Goal: Communication & Community: Answer question/provide support

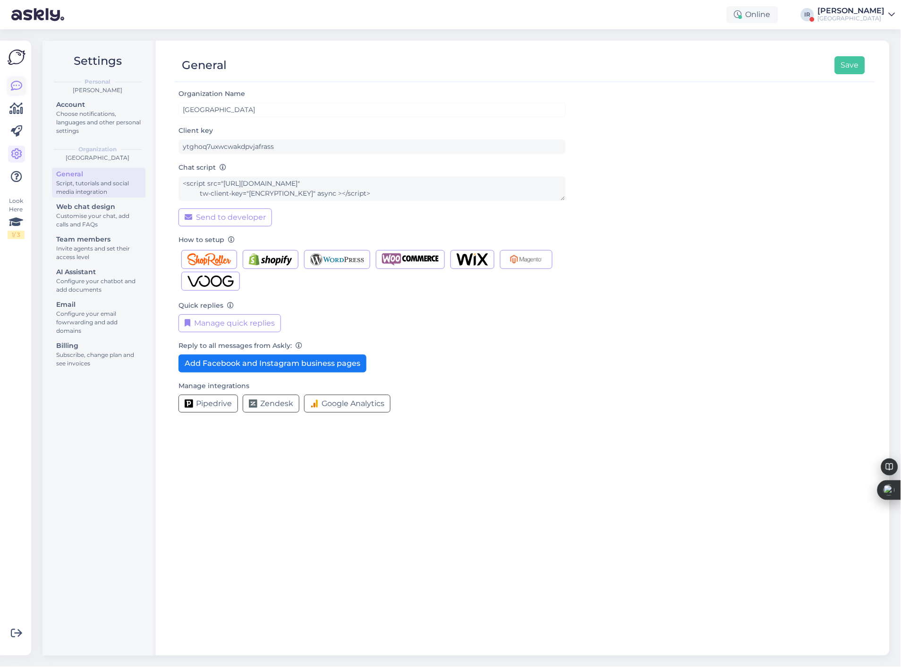
click at [12, 85] on icon at bounding box center [16, 85] width 11 height 11
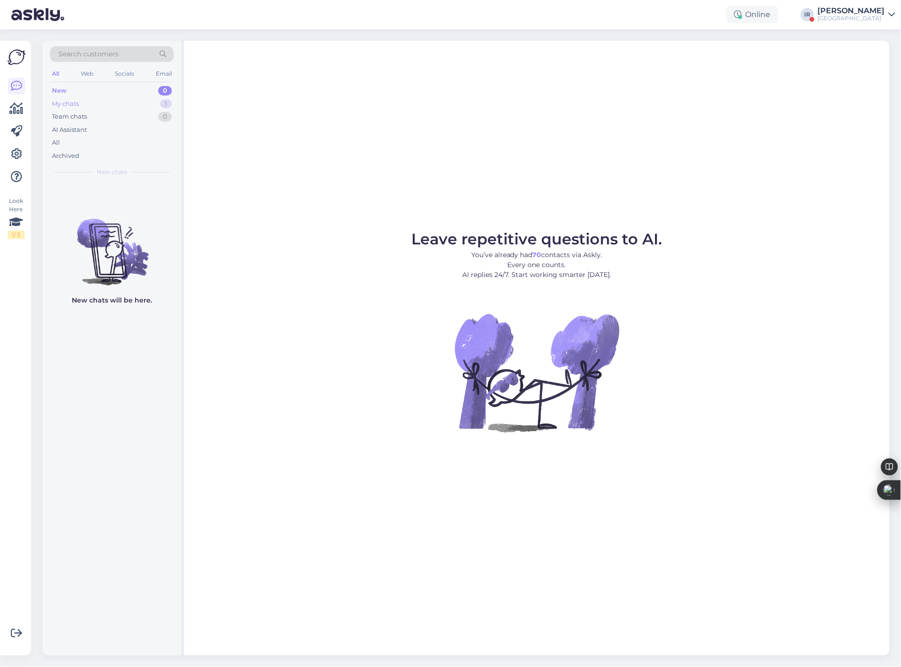
click at [91, 104] on div "My chats 1" at bounding box center [112, 103] width 124 height 13
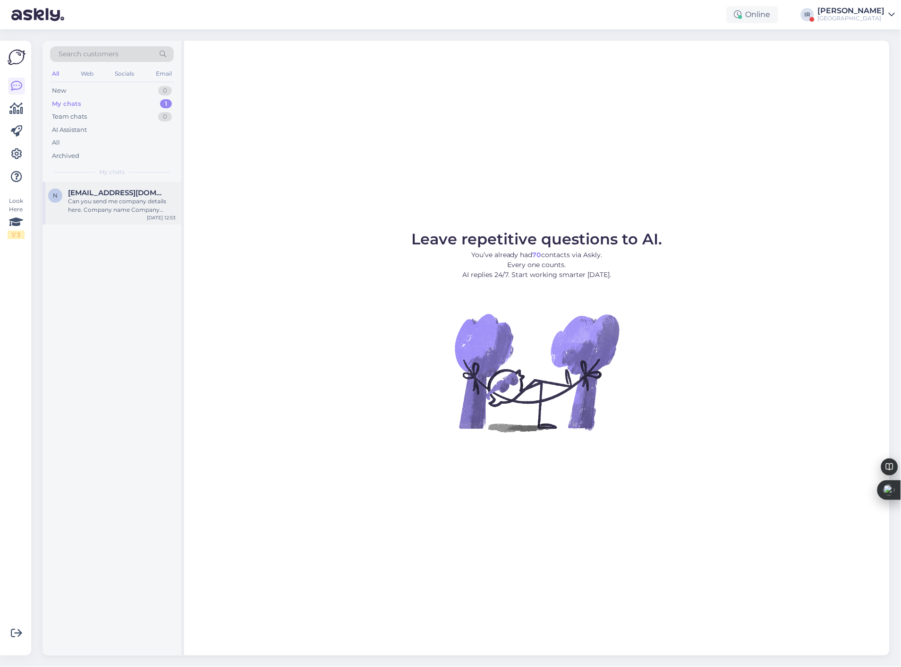
click at [94, 204] on div "Can you send me company details here. Company name Company address Delivery add…" at bounding box center [122, 205] width 108 height 17
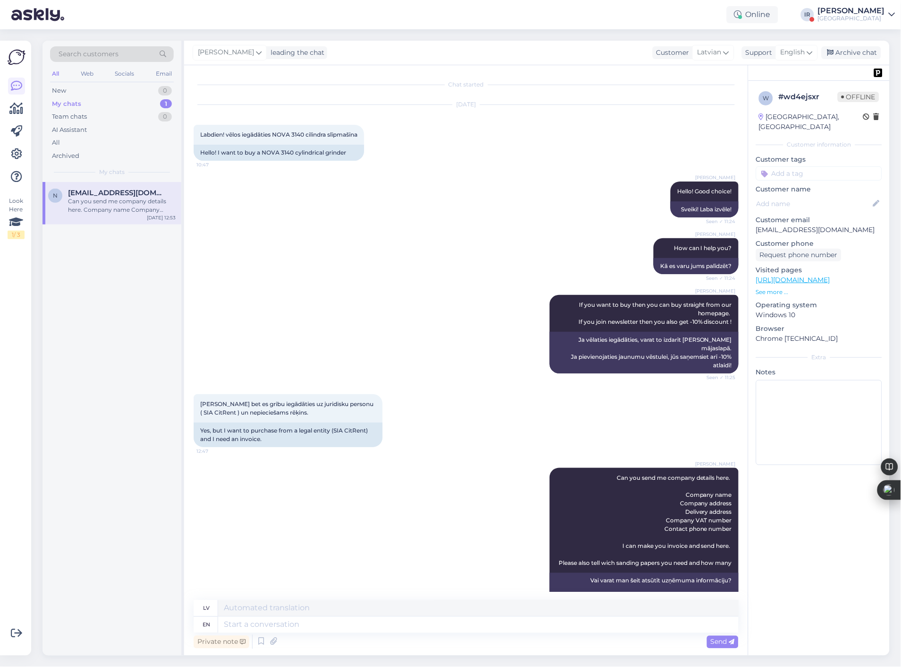
scroll to position [109, 0]
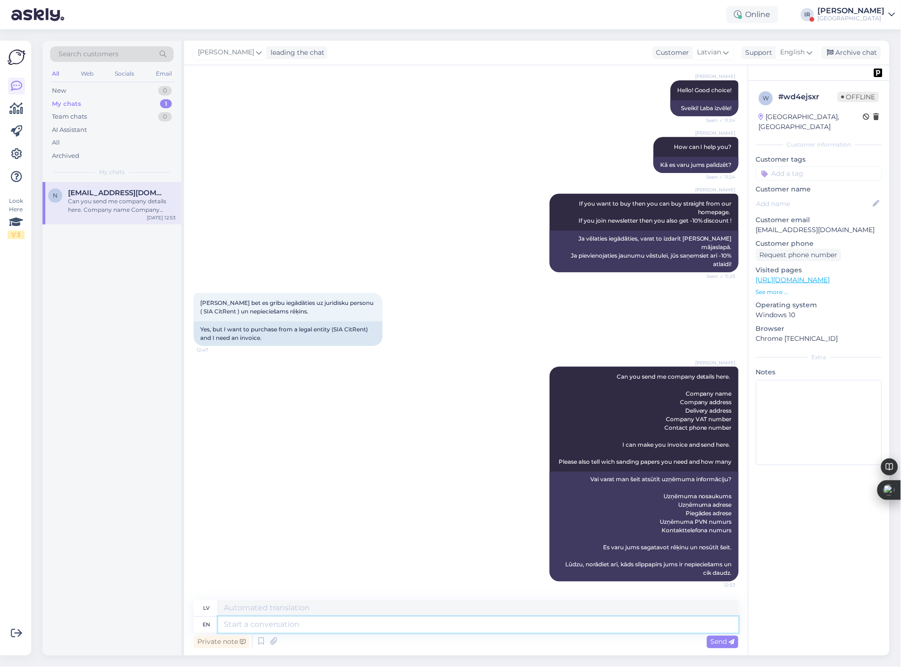
click at [318, 625] on textarea at bounding box center [478, 625] width 521 height 16
type textarea "Hello"
type textarea "Sveiki"
type textarea "Hello,"
type textarea "Sveiki,"
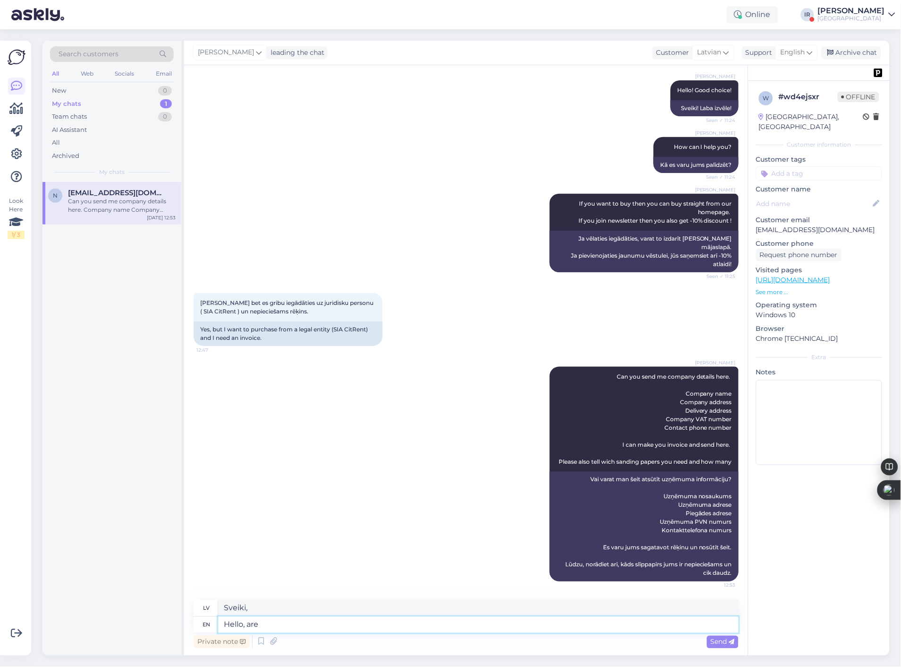
type textarea "Hello, are y"
type textarea "[PERSON_NAME], esat"
type textarea "Hello, are you s"
type textarea "[PERSON_NAME], vai jūs esat?"
type textarea "Hello, are you still"
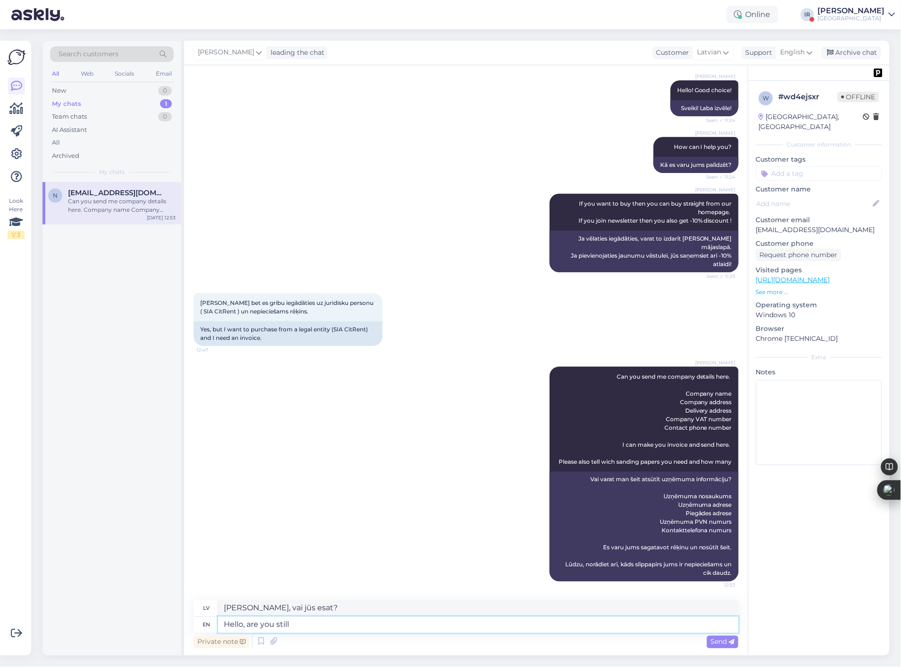
type textarea "[PERSON_NAME], vai jūs joprojām?"
type textarea "Hello, are you still interested"
type textarea "[PERSON_NAME], vai jūs joprojām interesē?"
type textarea "Hello, are you still interested or w"
type textarea "Sveiki, vai jūs joprojām interesē vai"
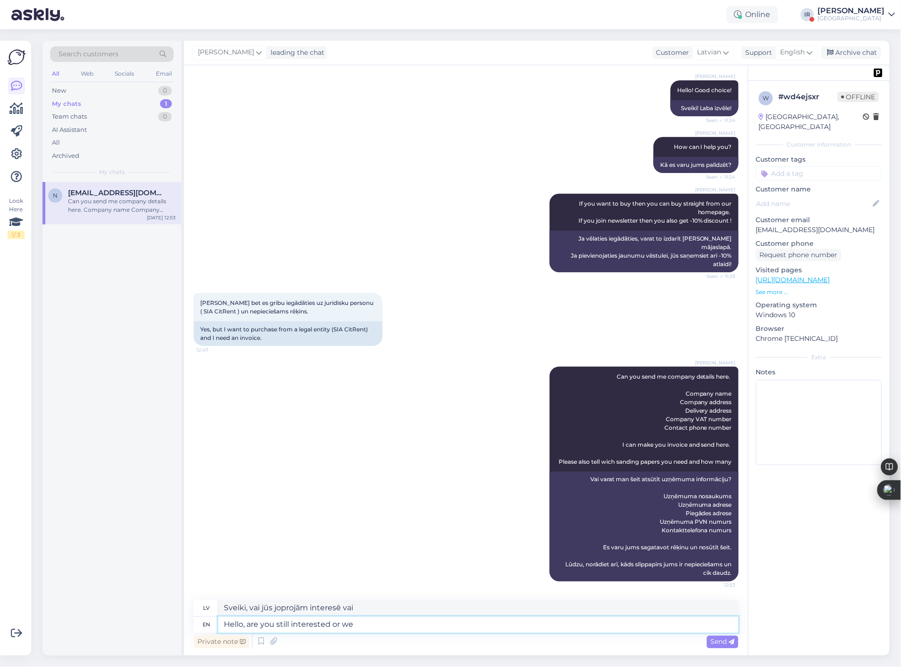
type textarea "Hello, are you still interested or we"
type textarea "Sveiki, vai jūs joprojām interesē, vai mēs?"
type textarea "Hello, are you still interested or we close th"
type textarea "Sveiki, vai jūs joprojām interesē, vai mēs slēdzam"
type textarea "Hello, are you still interested or we close this"
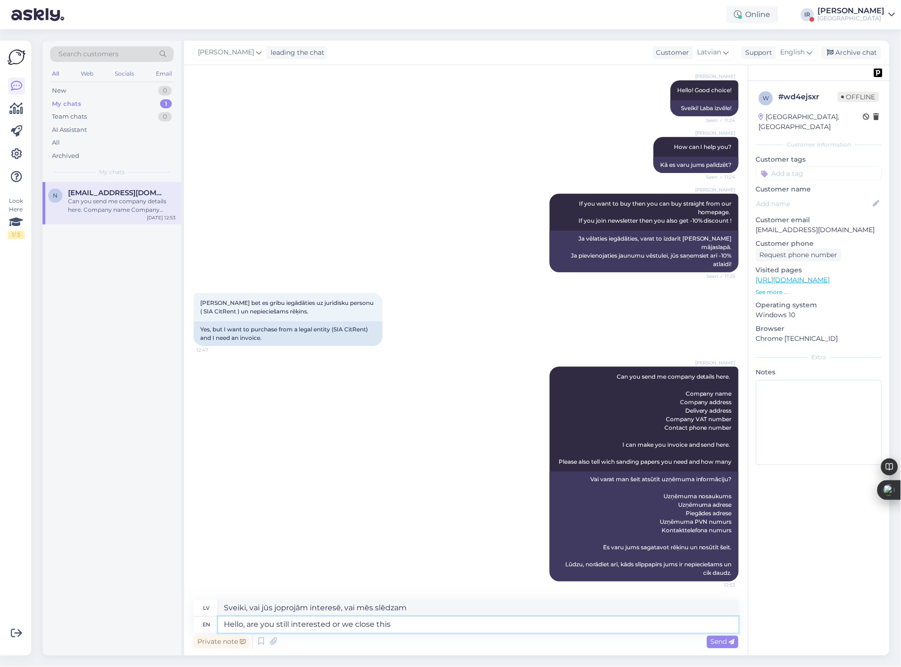
type textarea "[PERSON_NAME], vai jūs joprojām interesē, vai mēs to slēdzam?"
type textarea "Hello, are you still interested or we close this topic?"
type textarea "Sveiki, vai jūs joprojām interesē, [PERSON_NAME] mēs slēdzam šo tēmu?"
type textarea "Hello, are you still interested or we close this topic?"
click at [719, 643] on span "Send" at bounding box center [723, 641] width 24 height 9
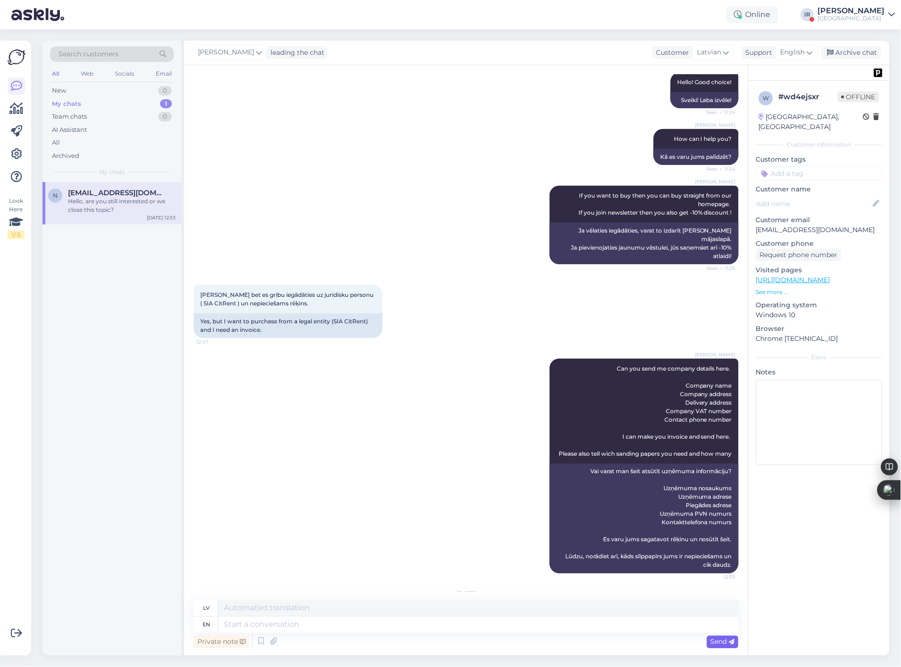
scroll to position [194, 0]
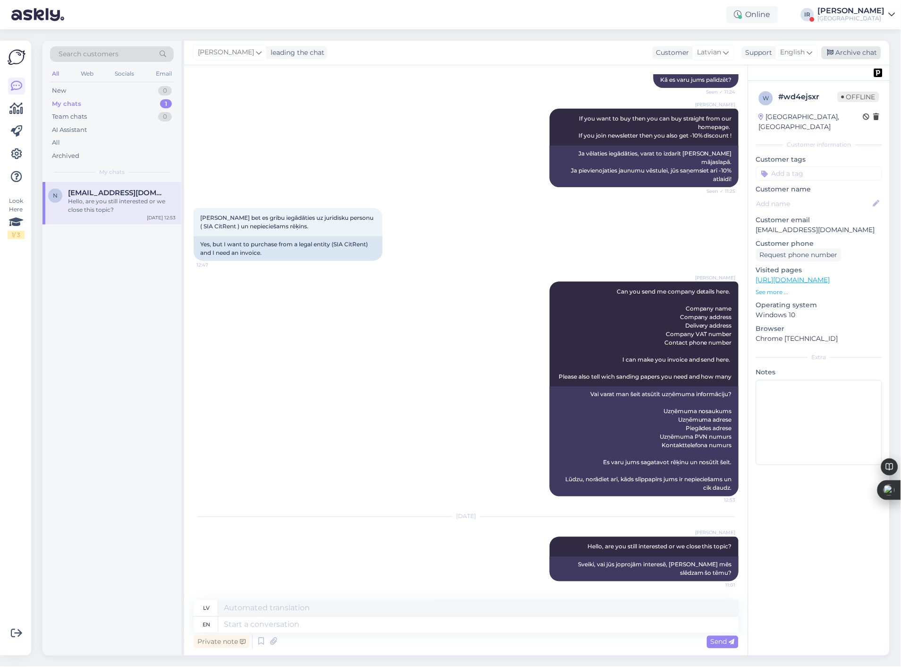
click at [856, 53] on div "Archive chat" at bounding box center [852, 52] width 60 height 13
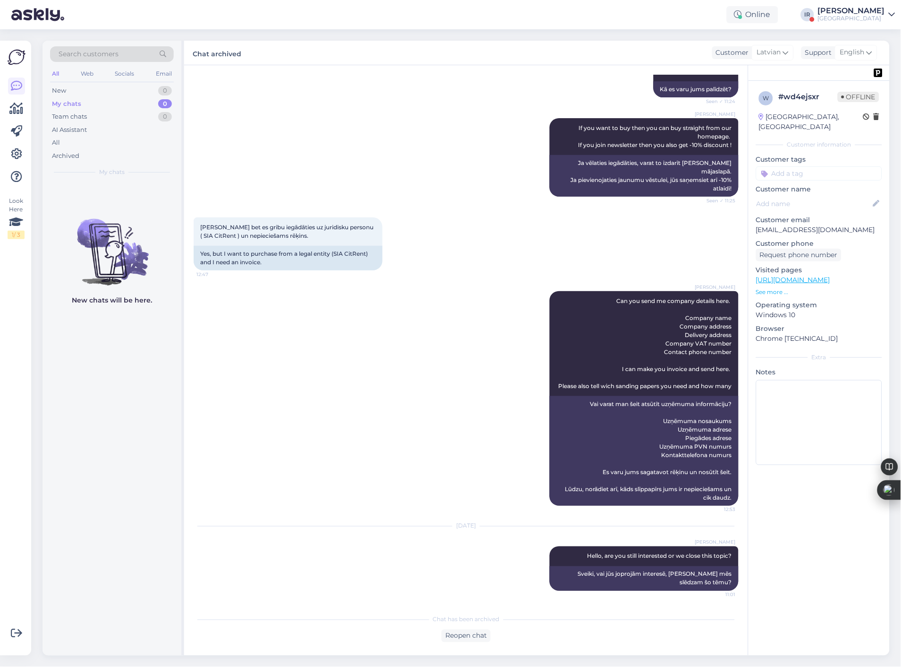
click at [875, 13] on div "[PERSON_NAME]" at bounding box center [851, 11] width 67 height 8
click at [875, 39] on button "Open" at bounding box center [875, 37] width 26 height 15
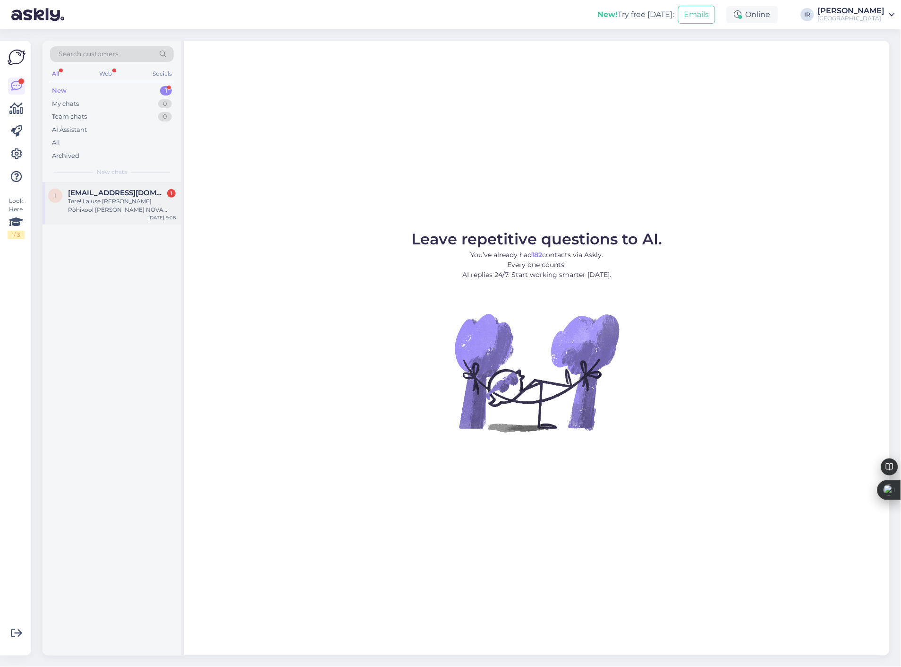
click at [87, 198] on div "Tere! Laiuse [PERSON_NAME] Põhikool [PERSON_NAME] NOVA WB-24 tisleripingi. Arve…" at bounding box center [122, 205] width 108 height 17
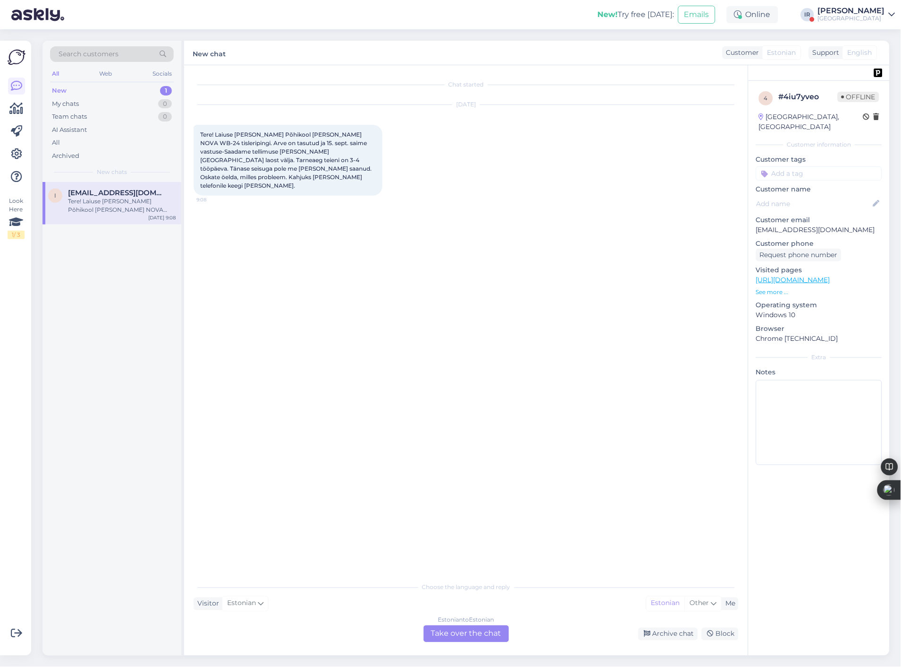
click at [856, 13] on div "[PERSON_NAME]" at bounding box center [851, 11] width 67 height 8
click at [874, 81] on button "Open" at bounding box center [875, 77] width 26 height 15
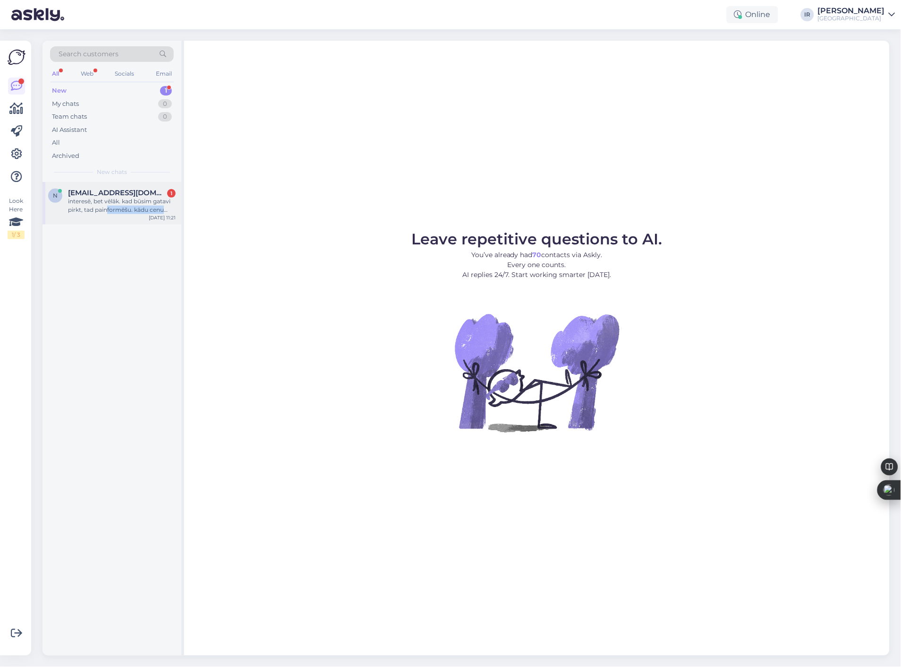
click at [105, 215] on div "n [EMAIL_ADDRESS][DOMAIN_NAME] 1 interesē, bet vēlāk. kad būsim gatavi pirkt, t…" at bounding box center [112, 203] width 139 height 43
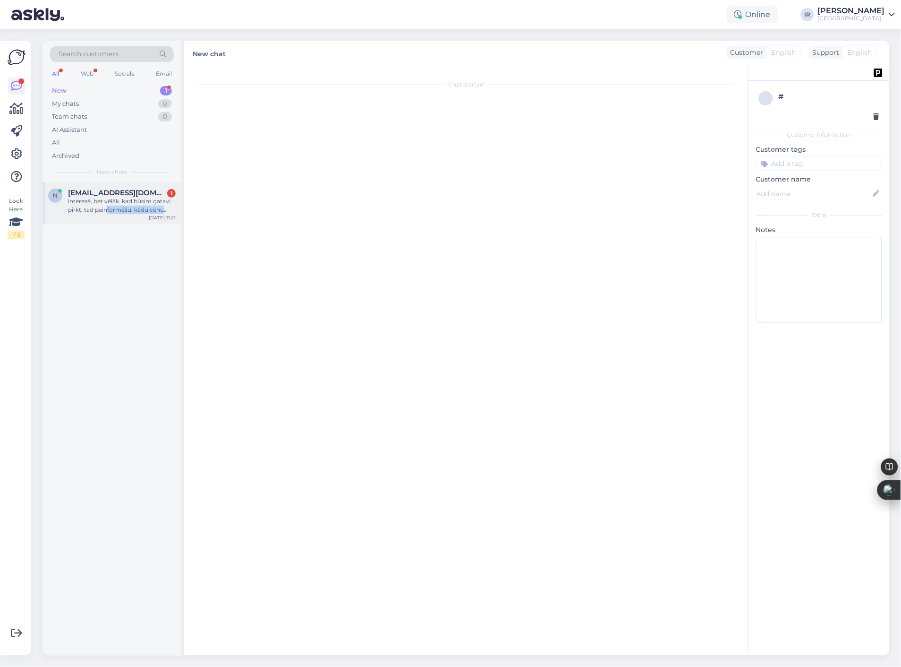
scroll to position [307, 0]
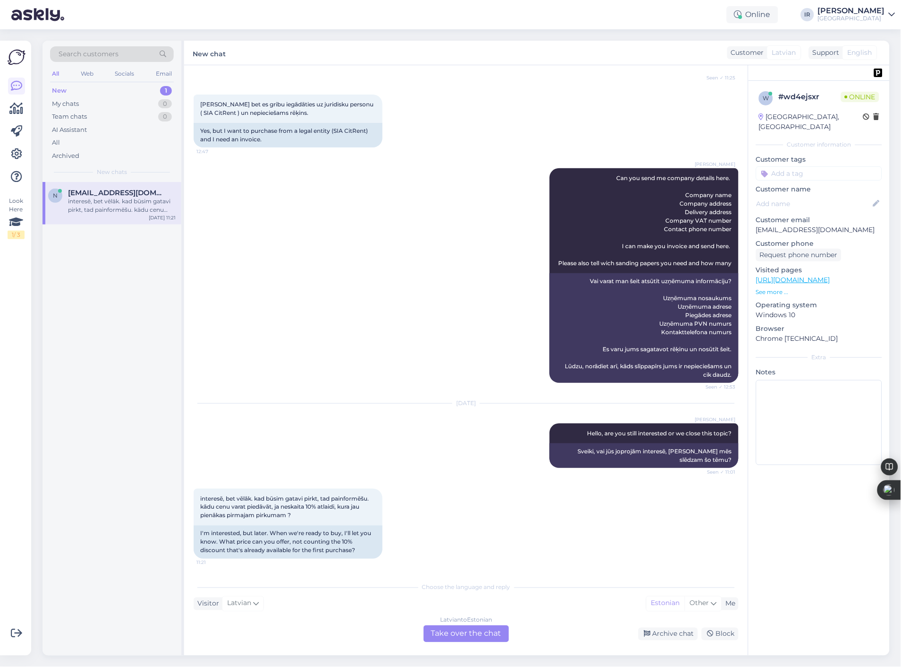
click at [460, 634] on div "[DEMOGRAPHIC_DATA] to Estonian Take over the chat" at bounding box center [467, 633] width 86 height 17
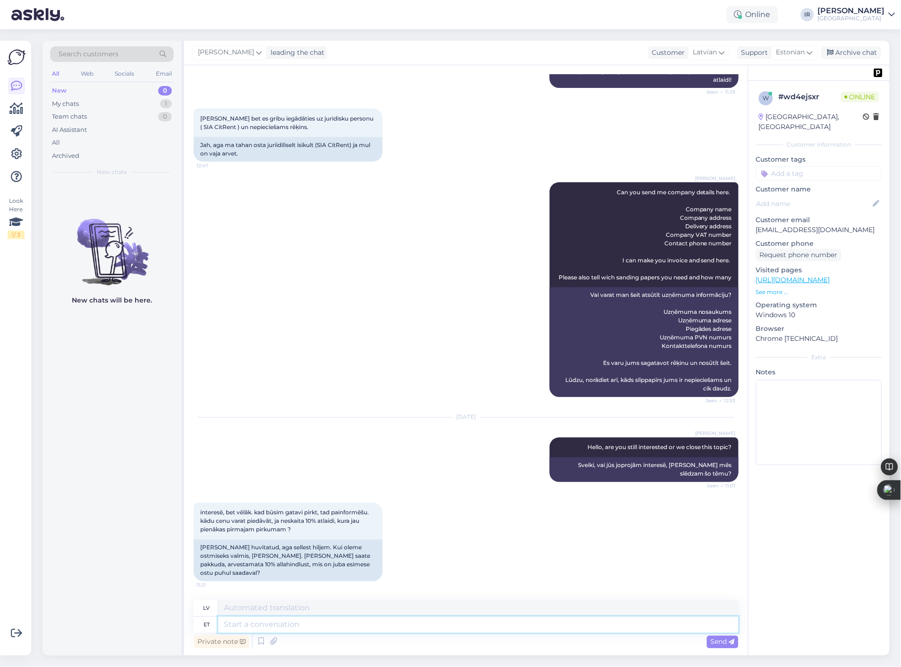
click at [343, 629] on textarea at bounding box center [478, 625] width 521 height 16
type textarea "Y"
type textarea "P"
type textarea "-1"
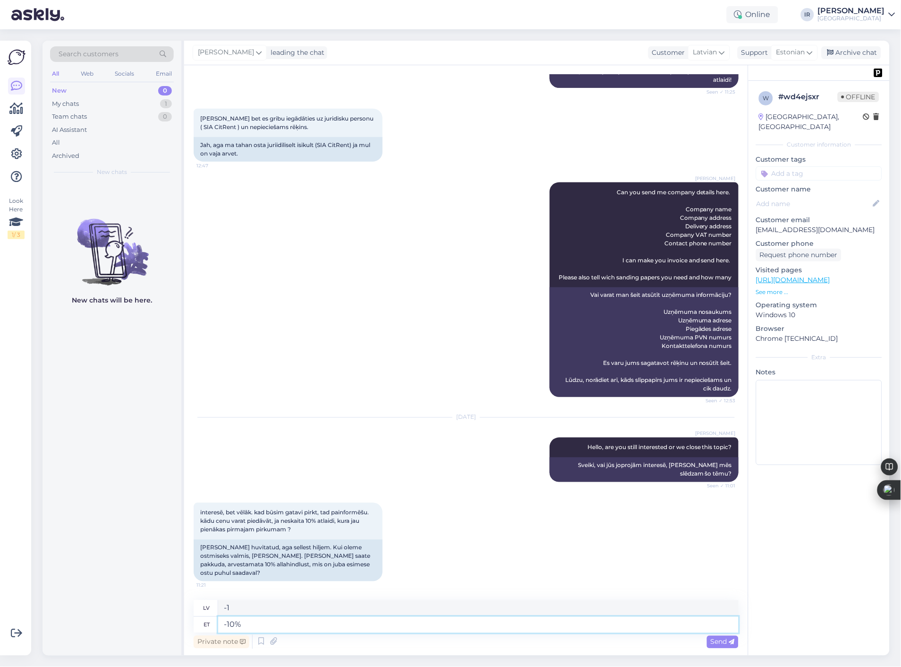
type textarea "-10%"
type textarea "-10% ise"
type textarea "-10% sev pašam"
type textarea "-10% is t"
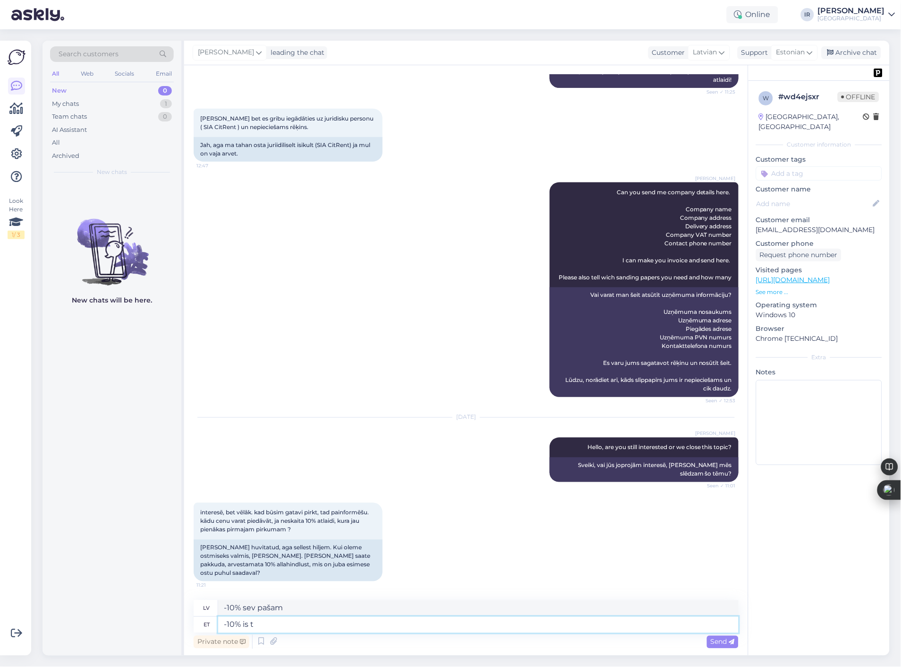
type textarea "-10% atlaide"
type textarea "-10% is the dis"
type textarea "-10% ir"
type textarea "-10% is the discount"
type textarea "-10% ir atlaide"
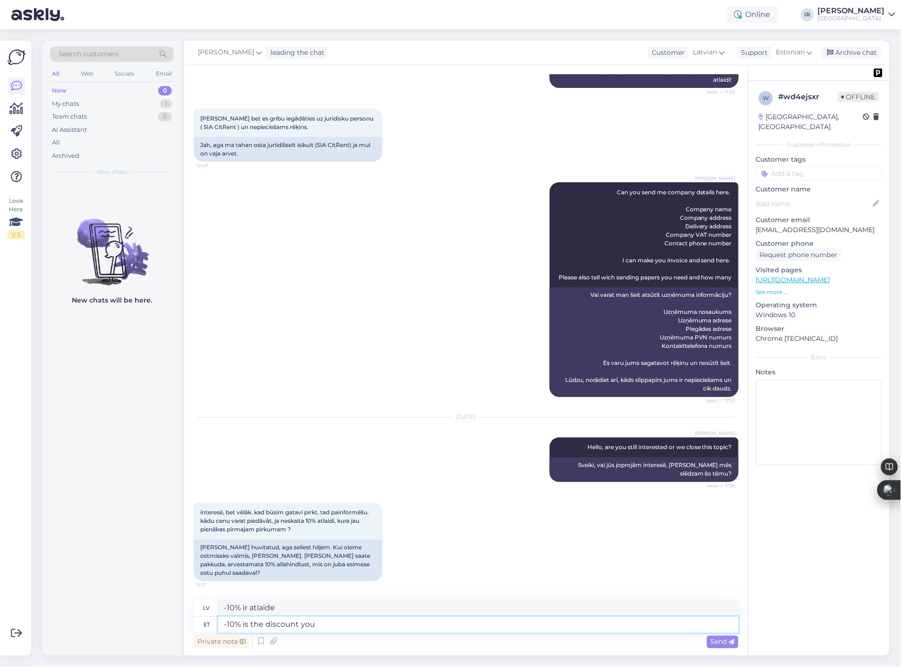
type textarea "-10% is the discount you g"
type textarea "-10% ir atlaide, ko saņemat"
type textarea "-10% is the discount you get."
type textarea "-10% ir atlaide, ko saņemat."
type textarea "-10% is the discount you get. We"
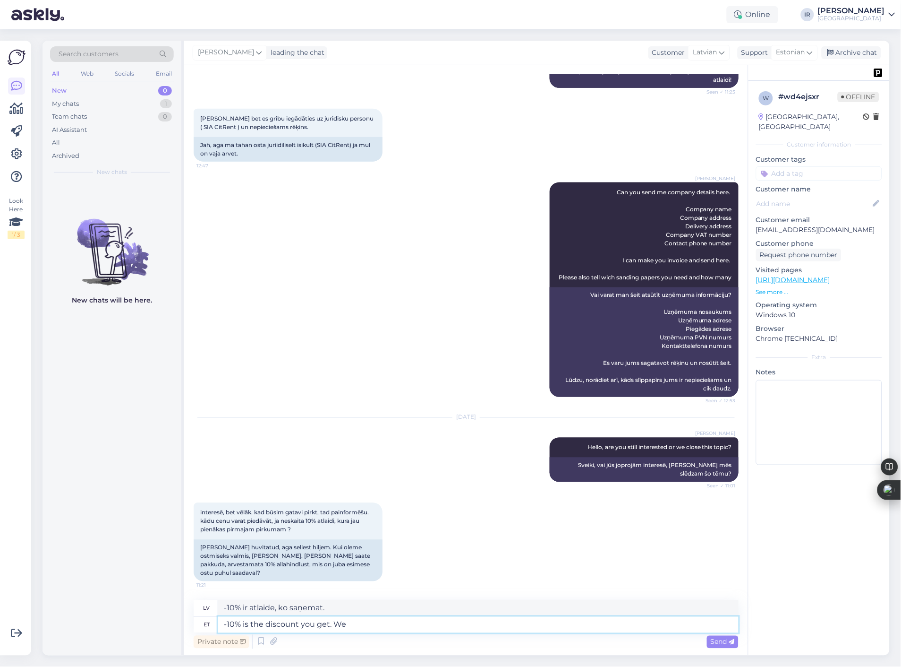
type textarea "-10% ir atlaide, ko saņemat. Mēs"
type textarea "-10% is the discount you get. We don't"
type textarea "-10% ir atlaide, ko saņemat. Mēs to nedarām."
type textarea "-10% is the discount you get. We don't play"
type textarea "-10% ir atlaide, ko saņemat. Mēs nespēlējam."
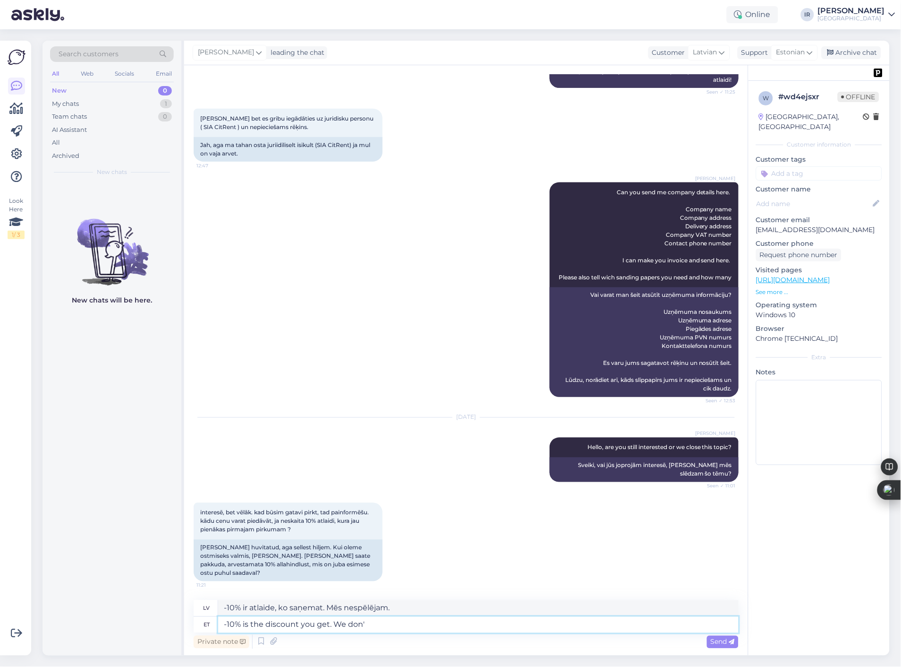
type textarea "-10% is the discount you get. We don"
type textarea "-10% ir atlaide, ko saņemat. Mēs to nedarām."
type textarea "-10% is the discount you get. We"
type textarea "-10% ir atlaide, ko saņemat. Mēs"
type textarea "-10% is the discount you get. We dont"
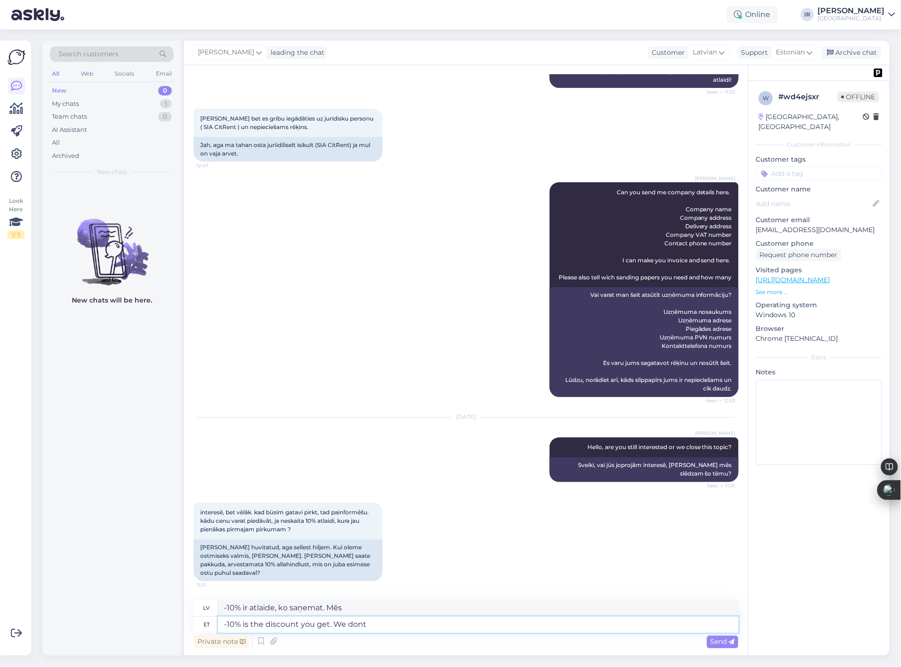
type textarea "-10% ir atlaide, ko saņemat. Mēs to nedarām."
type textarea "-10% is the discount you get. We dont play"
type textarea "-10% ir atlaide, ko saņemat. Mēs nespēlējam."
type textarea "-10% is the discount you get. We dont play games"
type textarea "-10% ir atlaide, ko saņemat. Mēs nespēlējam spēles."
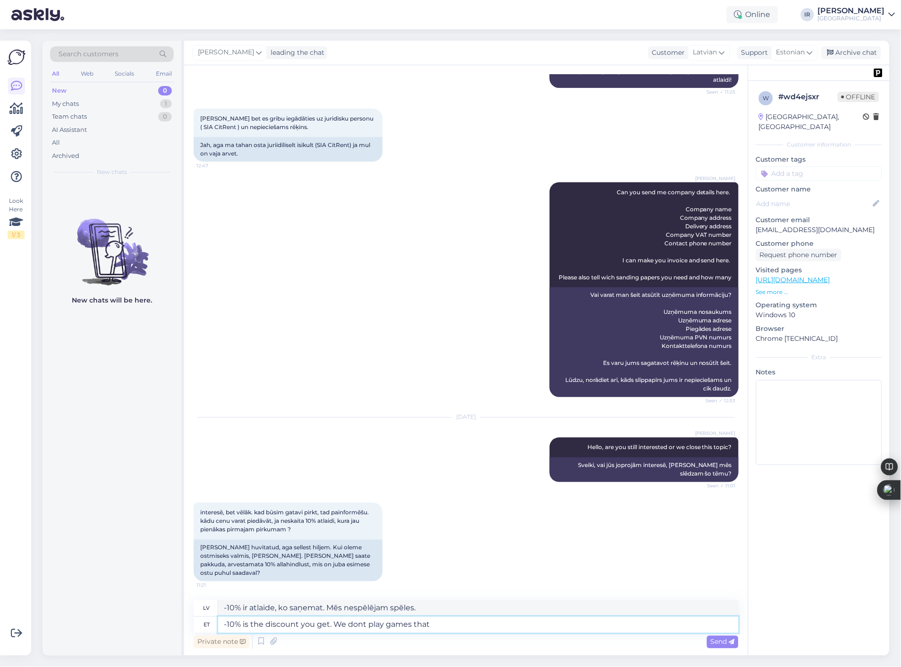
type textarea "-10% is the discount you get. We dont play games that"
type textarea "-10% ir atlaide, ko saņemat. Mēs nespēlējam spēles, kas"
type textarea "-10% is the discount you get. We dont play games that putting"
type textarea "-10% ir atlaide, ko saņemat. Mēs nespēlējam spēles, [PERSON_NAME] ir"
type textarea "-10% is the discount you get. We dont play games that putting sales pr"
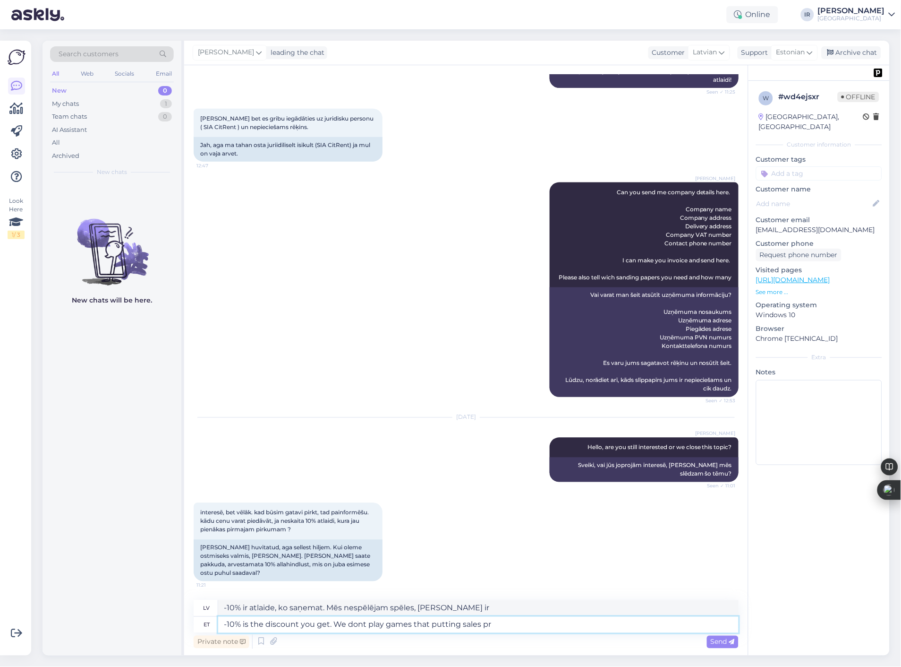
type textarea "-10% ir atlaide, ko saņemat. Mēs nespēlējam spēles, [PERSON_NAME] [PERSON_NAME]…"
type textarea "-10% is the discount you get. We dont play games that putting sales prices"
type textarea "-10% ir atlaide, ko saņemat. Mēs nespēlējam spēles, [PERSON_NAME] [PERSON_NAME]…"
type textarea "-10% is the discount you get. We dont play games that putting sales prices 2x"
type textarea "-10% ir atlaide, ko saņemat. Mēs nespēlējam spēles, [PERSON_NAME] izpārdošanas …"
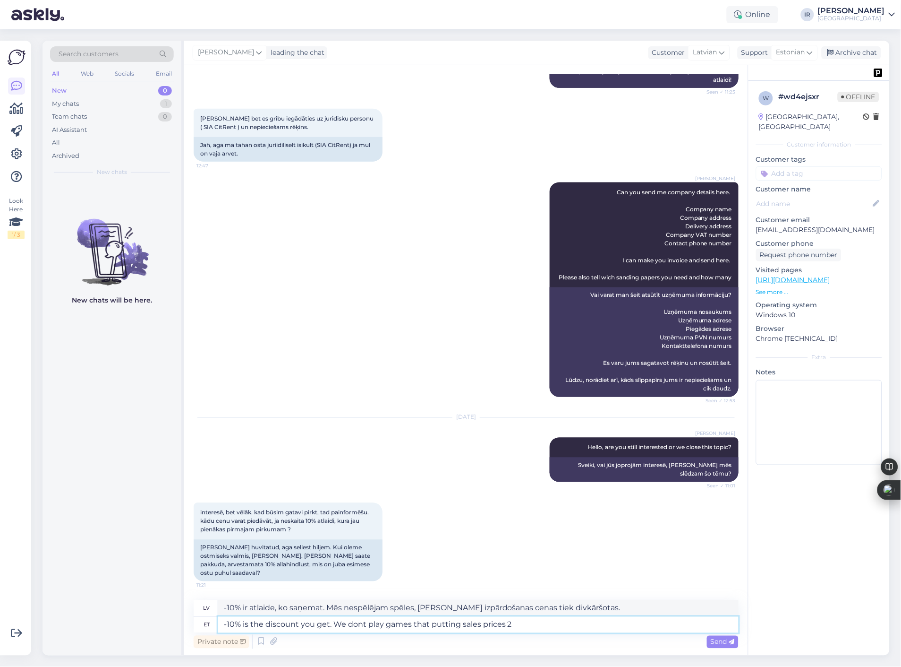
type textarea "-10% is the discount you get. We dont play games that putting sales prices"
type textarea "-10% ir atlaide, ko saņemat. Mēs nespēlējam spēles, [PERSON_NAME] [PERSON_NAME]…"
type textarea "-10% is the discount you get. We dont play games that puttin"
type textarea "-10% ir atlaide, ko saņemat. Mēs nespēlējam spēles, [PERSON_NAME] [PERSON_NAME]…"
type textarea "-10% is the discount you get. We dont play games that p"
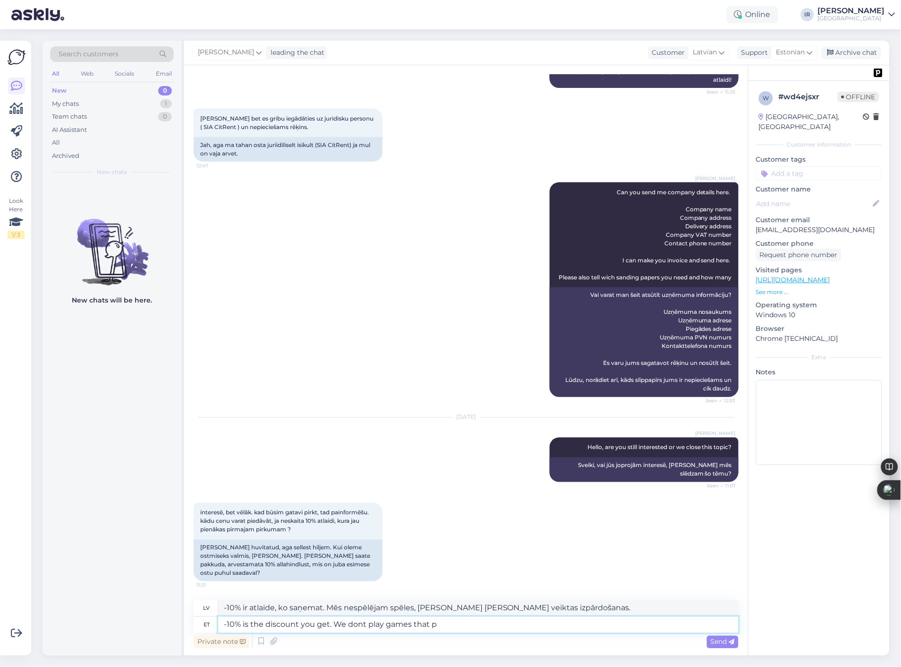
type textarea "-10% ir atlaide, ko saņemat. Mēs nespēlējam spēles, [PERSON_NAME] ir"
type textarea "-10% is the discount you get. We dont play gam"
type textarea "-10% ir atlaide, ko saņemat. Mēs nespēlējam spēles, kas"
type textarea "-10% is the discount you get. We dont pla"
type textarea "-10% ir atlaide, ko saņemat. Mēs nespēlējam spēles."
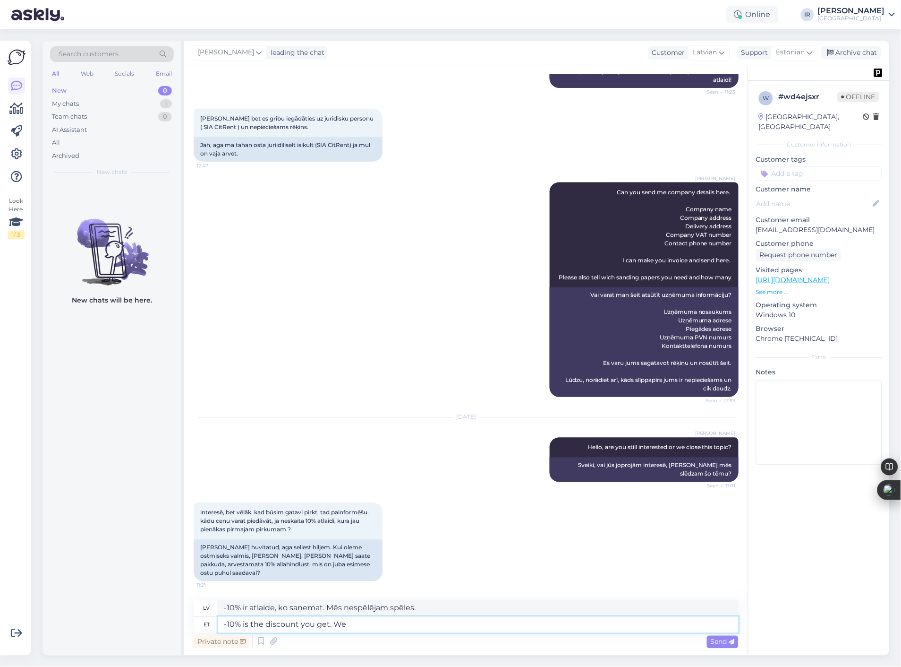
type textarea "-10% is the discount you get. We"
type textarea "-10% ir atlaide, ko saņemat. Mēs to nedarām."
type textarea "-10% is the discount you get."
type textarea "-10% ir atlaide, ko saņemat."
type textarea "-10% is the discount you get. If y"
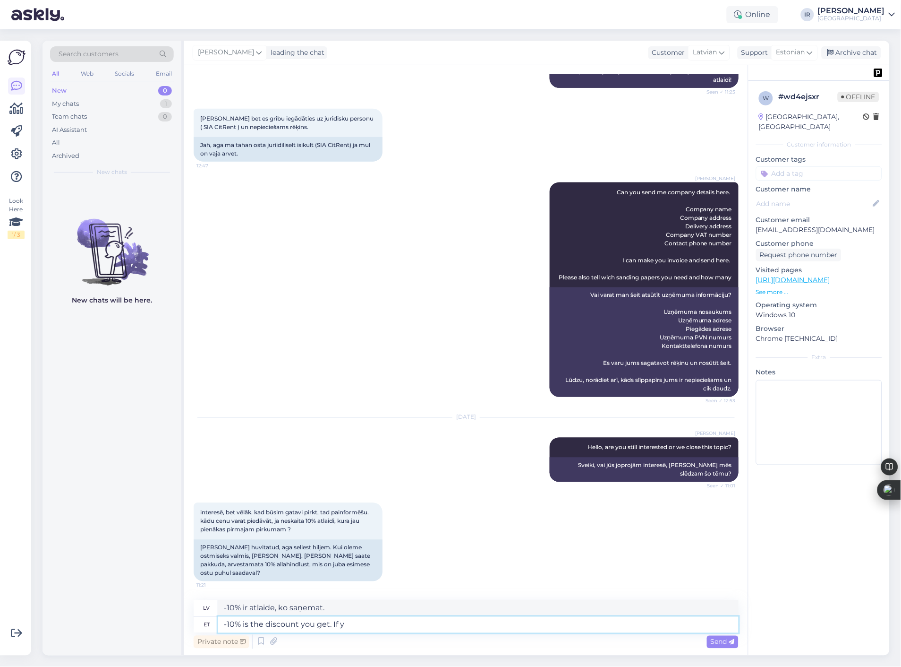
type textarea "-10% ir atlaide, ko saņemat. Ja"
type textarea "-10% is the discount you get. If you c"
type textarea "-10% ir atlaide, ko saņemat. Ja jūs"
type textarea "-10% is the discount you get. If you compare"
type textarea "-10% ir atlaide, ko saņemat. [GEOGRAPHIC_DATA]"
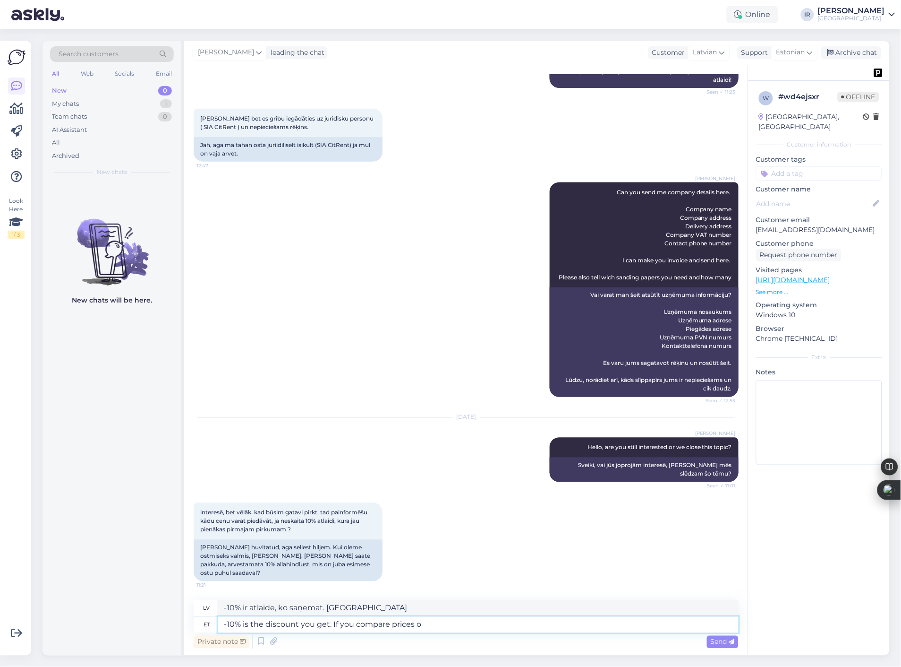
type textarea "-10% is the discount you get. If you compare prices on"
type textarea "-10% ir atlaide, ko saņemat. Ja salīdzinat cenas"
type textarea "-10% is the discount you get. If you compare prices on t"
type textarea "-10% ir atlaide, ko saņemat. Ja salīdzinat cenas vietnē"
type textarea "-10% is the discount you get. If you compare prices on the market y"
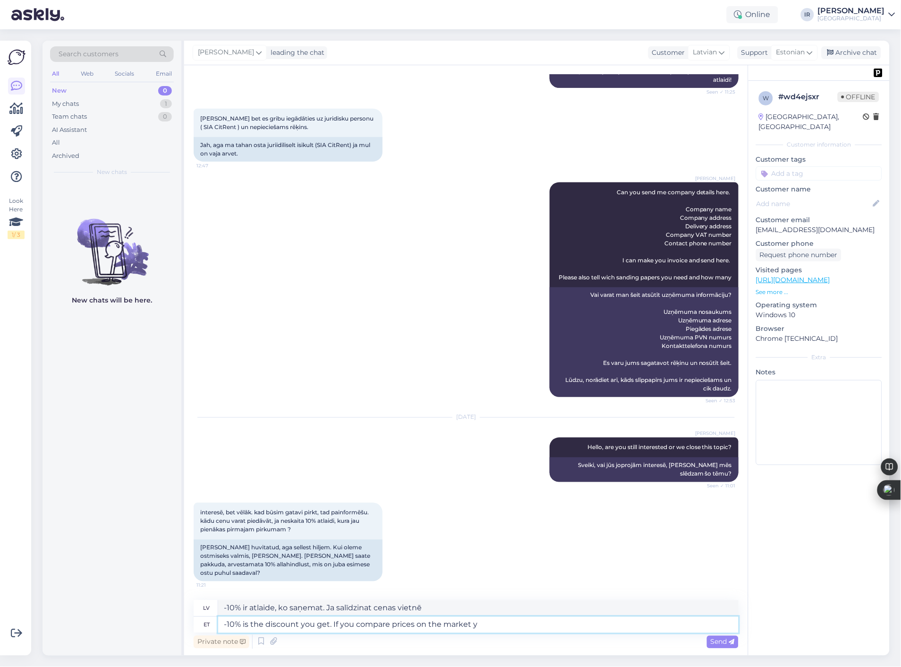
type textarea "-10% ir atlaide, ko saņemat. Ja salīdzinat cenas tirgū"
type textarea "-10% is the discount you get. If you compare prices on the market you se"
type textarea "-10% ir atlaide, ko saņemat. Ja salīdzinat cenas tirgū, jūs"
type textarea "-10% is the discount you get. If you compare prices on the market you see i"
type textarea "-10% ir atlaide, ko saņemat. Salīdzinot tirgus cenas, redzat, ka"
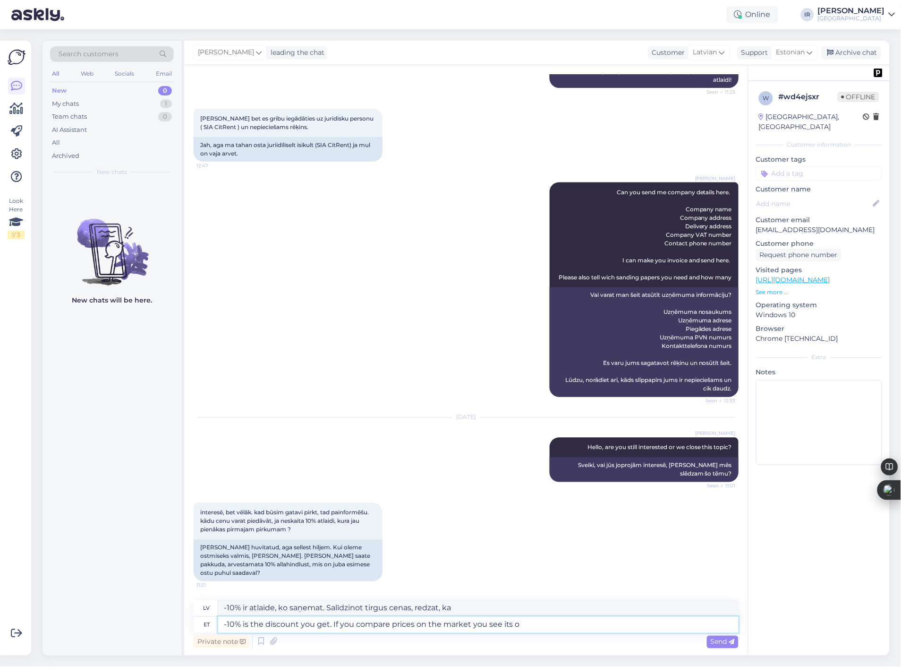
type textarea "-10% is the discount you get. If you compare prices on the market you see its ok"
type textarea "-10% ir atlaide, ko saņemat. Salīdzinot cenas tirgū, jūs redzat, ka tā ir..."
type textarea "-10% is the discount you get. If you compare prices on the market you see its o…"
type textarea "-10% ir atlaide, ko saņemat. Ja salīdzinat cenas tirgū, redzat, ka tas ir pieņe…"
type textarea "-10% is the discount you get. If you compare prices on the market you see its o…"
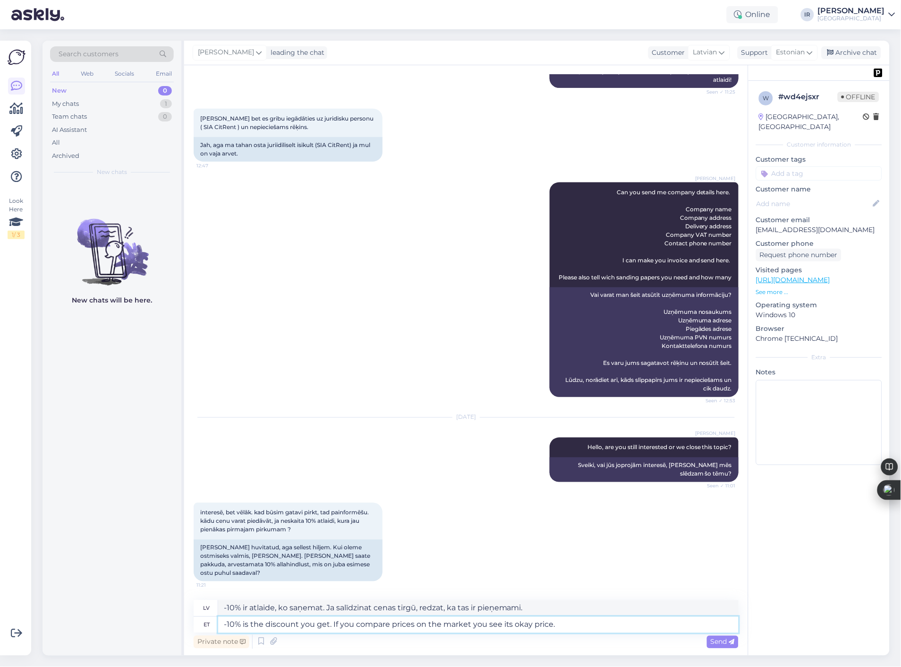
type textarea "-10% ir atlaide, ko saņemat. Salīdzinot cenas tirgū, redzat, ka tā ir pieņemama."
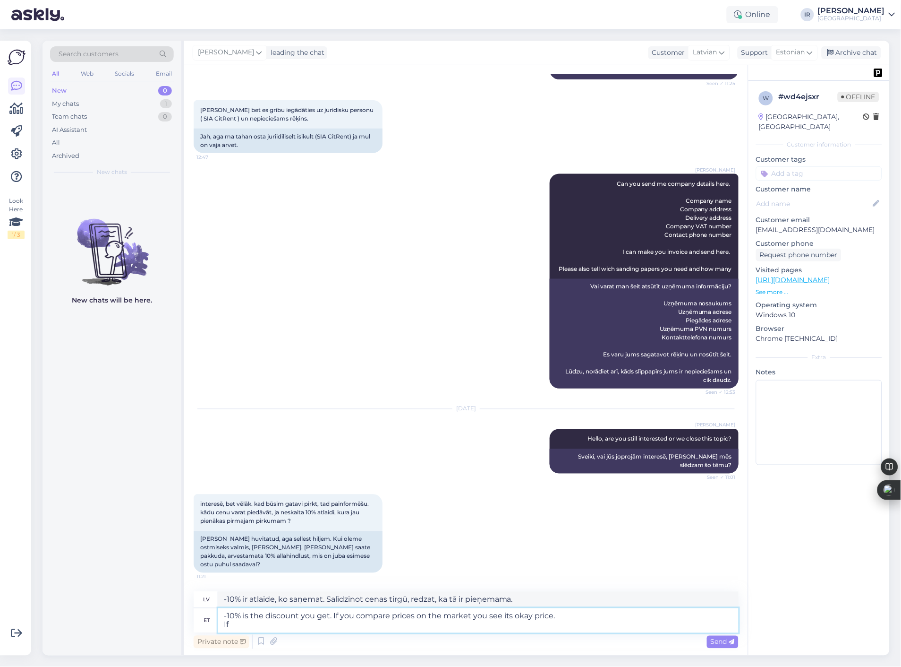
type textarea "-10% is the discount you get. If you compare prices on the market you see its o…"
type textarea "-10% ir atlaide, ko saņemat. Salīdzinot cenas tirgū, redzat, ka tā ir pieņemama…"
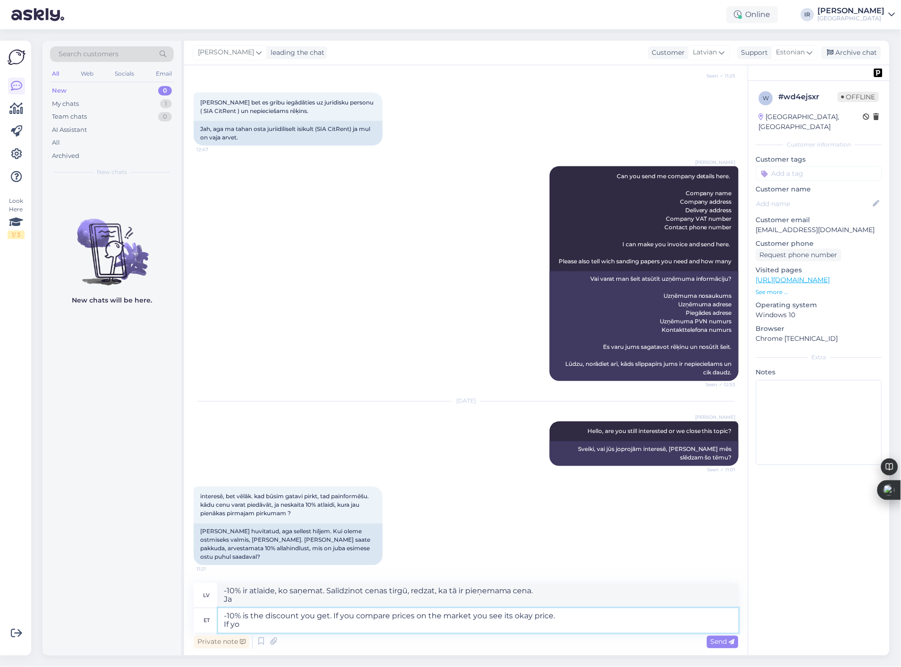
scroll to position [307, 0]
type textarea "-10% is the discount you get. If you compare prices on the market you see its o…"
type textarea "-10% ir atlaide, ko saņemat. Salīdzinot cenas tirgū, redzat, ka tā ir pieņemama…"
type textarea "-10% is the discount you get. If you compare prices on the market you see its o…"
type textarea "-10% ir atlaide, ko saņemat. Salīdzinot cenas tirgū, redzat, ka tā ir pieņemama…"
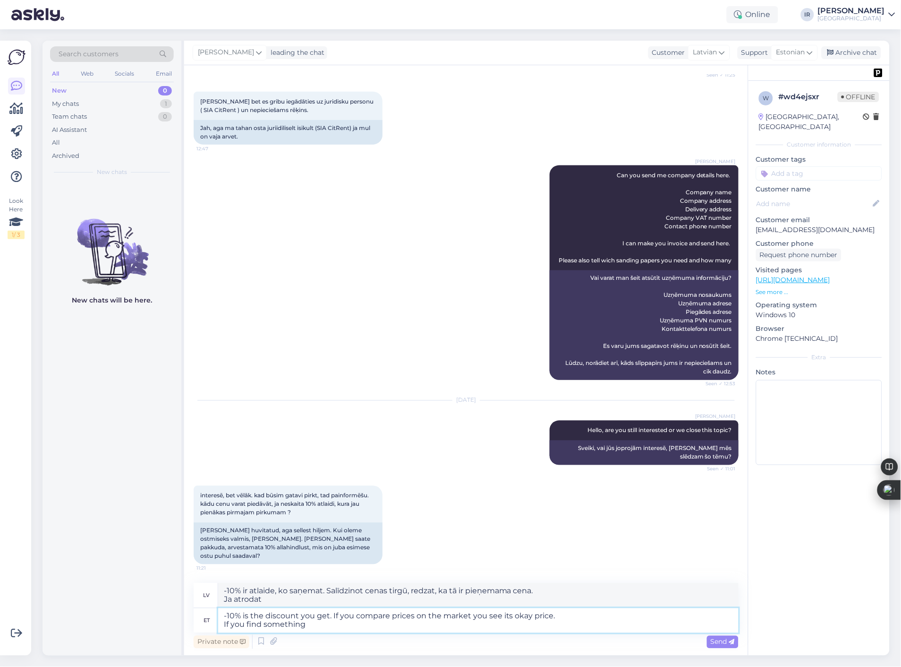
type textarea "-10% is the discount you get. If you compare prices on the market you see its o…"
type textarea "-10% ir atlaide, ko saņemat. Salīdzinot cenas tirgū, redzat, ka cena ir pieņema…"
type textarea "-10% is the discount you get. If you compare prices on the market you see its o…"
type textarea "-10% ir atlaide, ko saņemat. Ja salīdzinat cenas tirgū, redzat, ka tā ir pieņem…"
type textarea "-10% is the discount you get. If you compare prices on the market you see its o…"
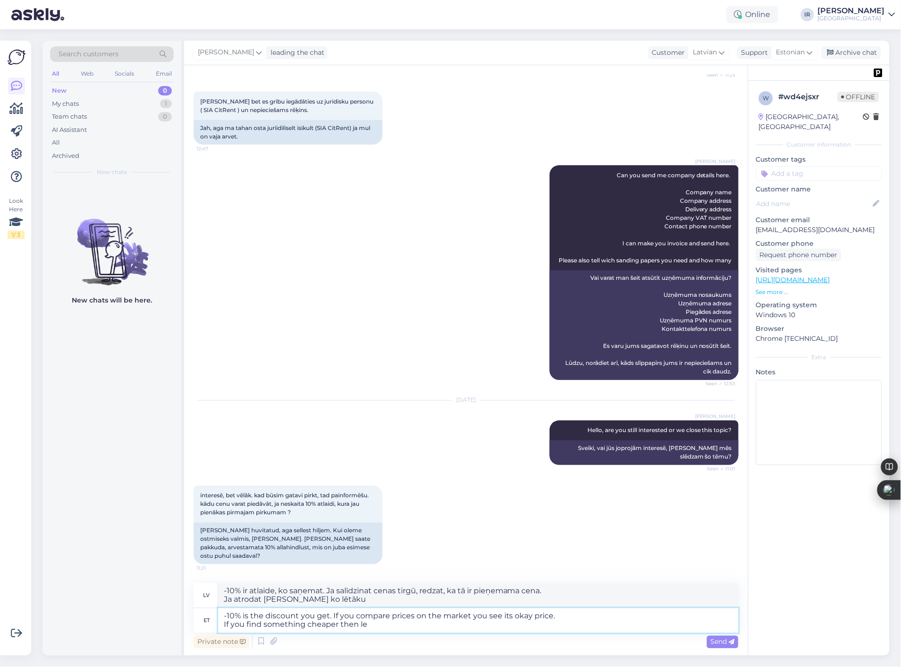
type textarea "-10% ir atlaide, ko saņemat. Ja salīdzinat cenas tirgū, redzat, ka tā ir pieņem…"
type textarea "-10% is the discount you get. If you compare prices on the market you see its o…"
type textarea "-10% ir atlaide, ko saņemat. Ja salīdzinat cenas tirgū, redzat, ka tā ir pieņem…"
type textarea "-10% is the discount you get. If you compare prices on the market you see its o…"
type textarea "-10% ir atlaide, ko saņemat. Ja salīdzināsiet cenas tirgū, redzēsiet, ka tā ir …"
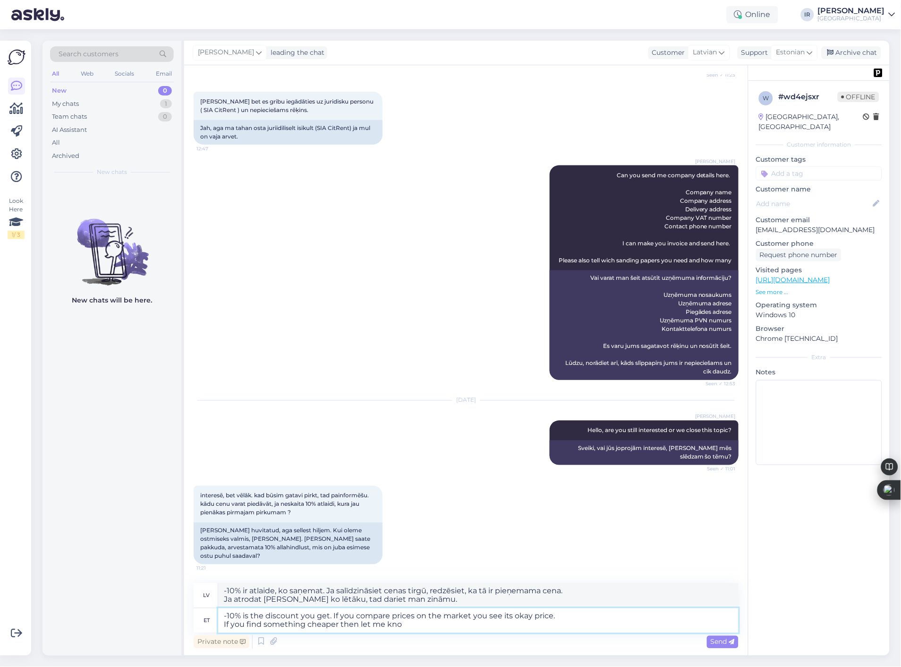
type textarea "-10% is the discount you get. If you compare prices on the market you see its o…"
type textarea "-10% ir atlaide, ko saņemat. Ja salīdzināsiet cenas tirgū, redzēsiet, ka tā ir …"
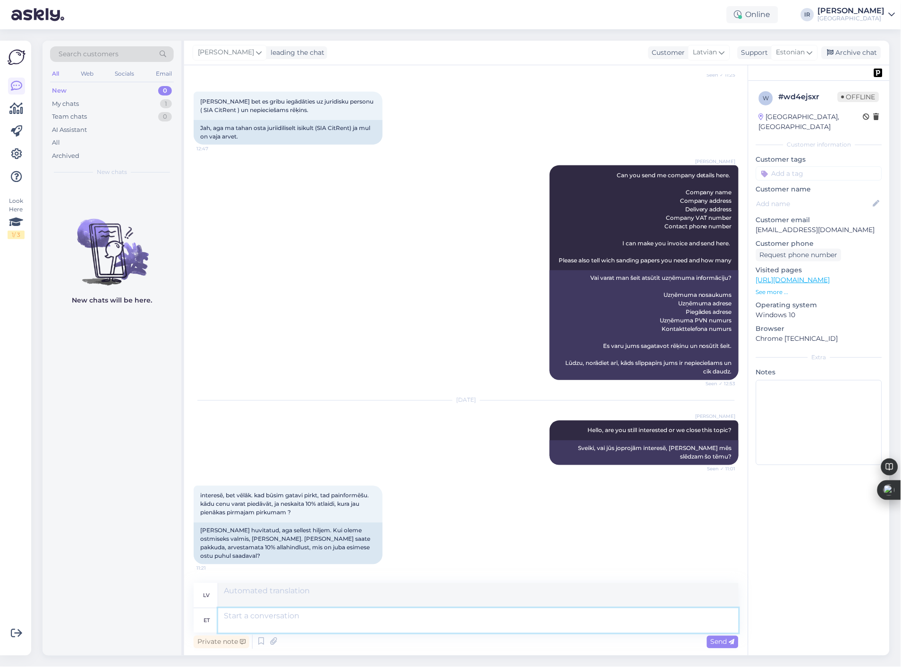
scroll to position [384, 0]
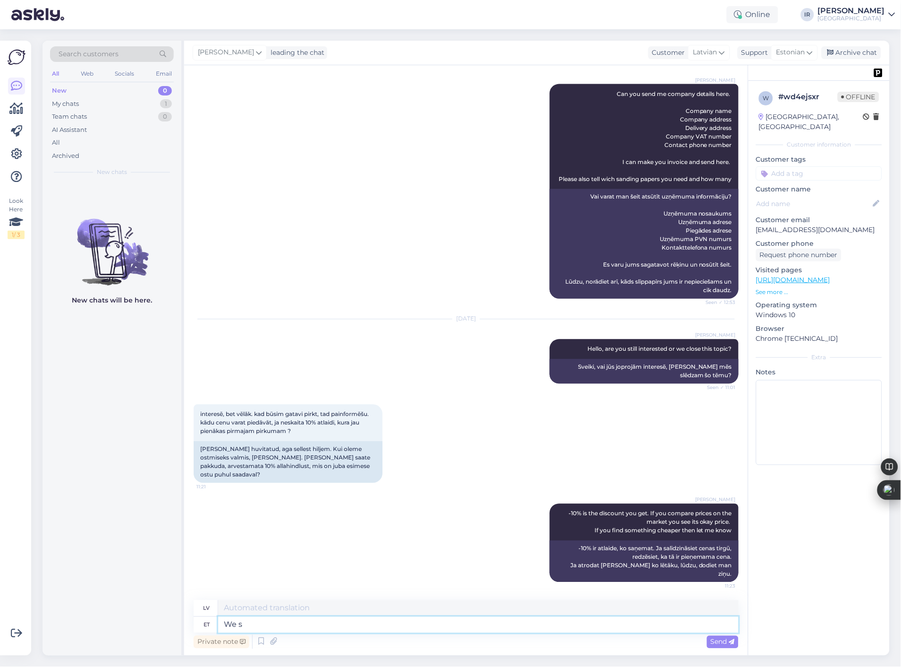
type textarea "We so"
type textarea "Mēs"
type textarea "We sometimes ha"
type textarea "Mēs dažreiz"
type textarea "We sometimes have"
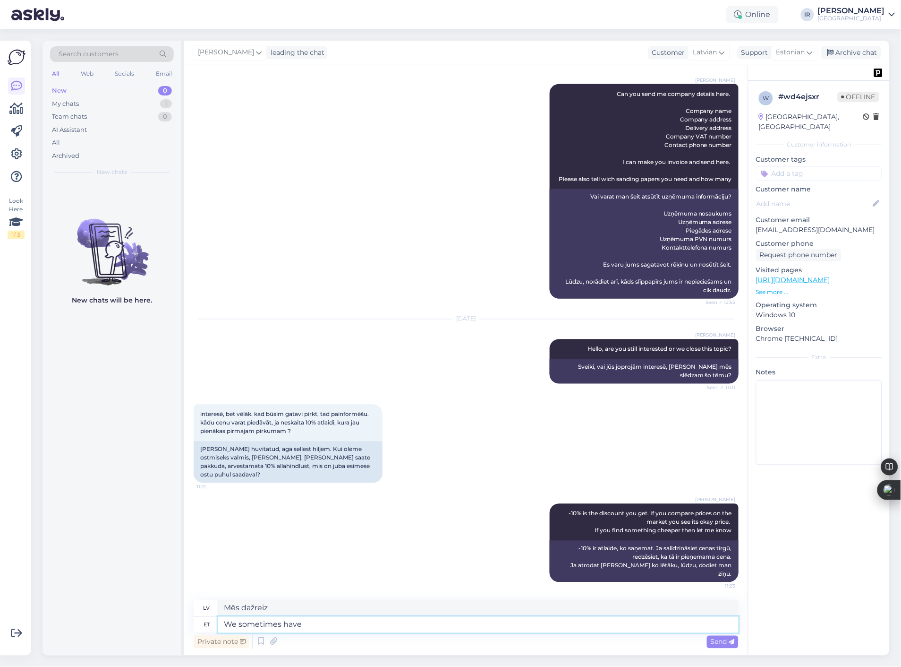
type textarea "Mums dažreiz ir"
type textarea "We sometimes have better"
type textarea "Mums dažreiz ir [PERSON_NAME]"
type textarea "We sometimes have better offers a"
type textarea "Mums dažreiz ir labāki piedāvājumi"
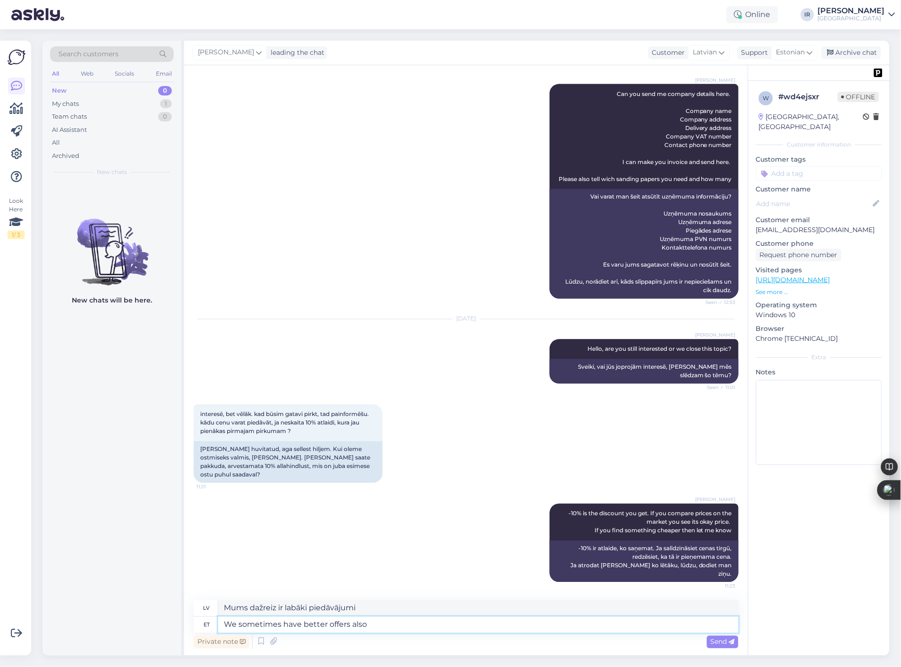
type textarea "We sometimes have better offers also"
type textarea "Mums dažreiz ir [PERSON_NAME] piedāvājumi"
type textarea "We sometimes have better offers also but"
type textarea "Mums dažreiz ir [PERSON_NAME] piedāvājumi, bet"
type textarea "We sometimes have better offers also but I am"
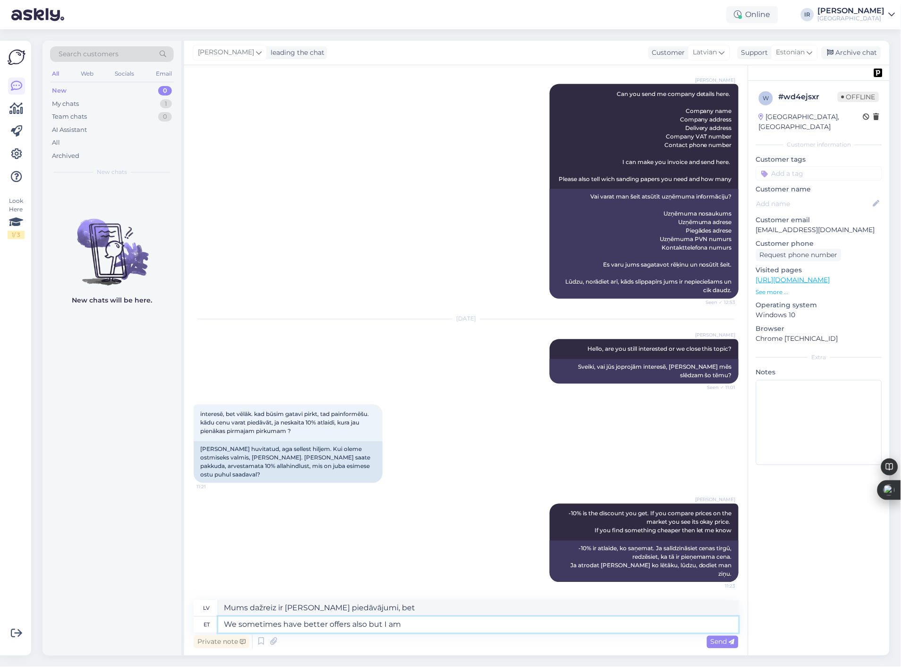
type textarea "Mums dažreiz ir [PERSON_NAME] piedāvājumi, bet es"
type textarea "We sometimes have better offers also but I am no"
type textarea "Mums dažreiz ir [PERSON_NAME] piedāvājumi, bet es esmu"
type textarea "We sometimes have better offers also but I am not s"
type textarea "Mums dažreiz ir [PERSON_NAME] piedāvājumi, bet es tāds neesmu."
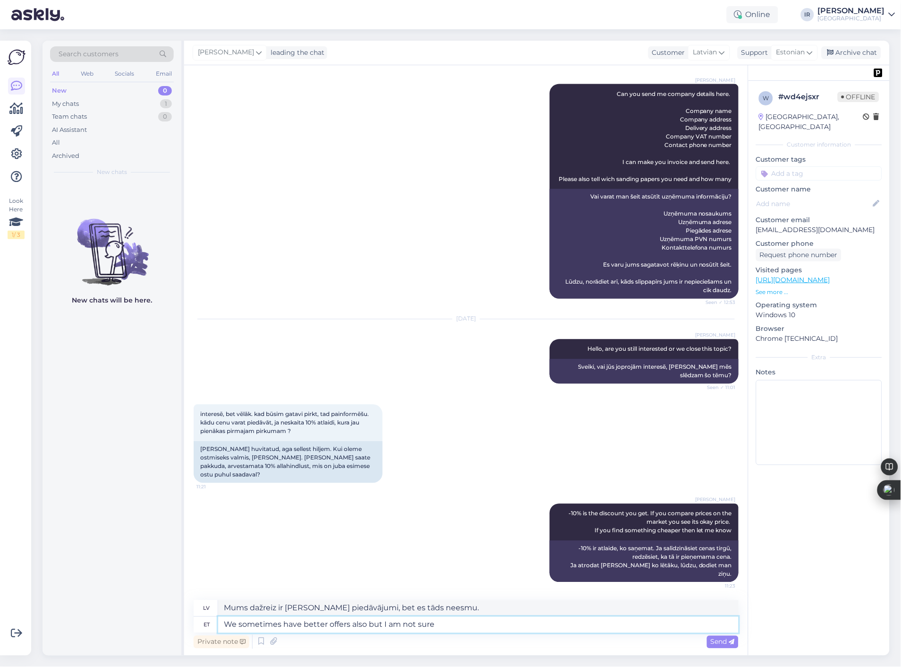
type textarea "We sometimes have better offers also but I am not sure"
type textarea "Mums dažreiz ir [PERSON_NAME] piedāvājumi, bet es neesmu pārliecināts."
type textarea "We sometimes have better offers also but I am not sure when"
type textarea "Mums dažreiz ir [PERSON_NAME] piedāvājumi, bet neesmu pārliecināts, kad."
type textarea "We sometimes have better offers also but I am not sure when we have"
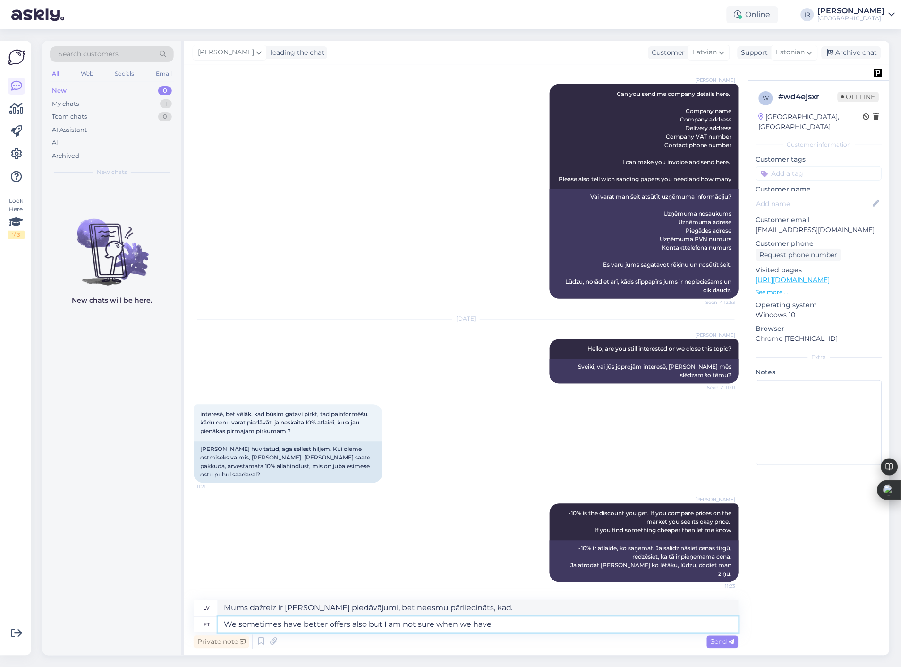
type textarea "Mums dažreiz ir [PERSON_NAME] piedāvājumi, bet neesmu pārliecināts, kad tādi ir."
type textarea "We sometimes have better offers also but I am not sure when we have campaings."
type textarea "Mums dažreiz ir [PERSON_NAME] piedāvājumi, bet neesmu pārliecināts, kad mums ir…"
type textarea "We sometimes have better offers also but I am not sure when we have campaings. …"
type textarea "Mums dažreiz ir [PERSON_NAME] piedāvājumi, bet neesmu pārliecināts, kad mums ir…"
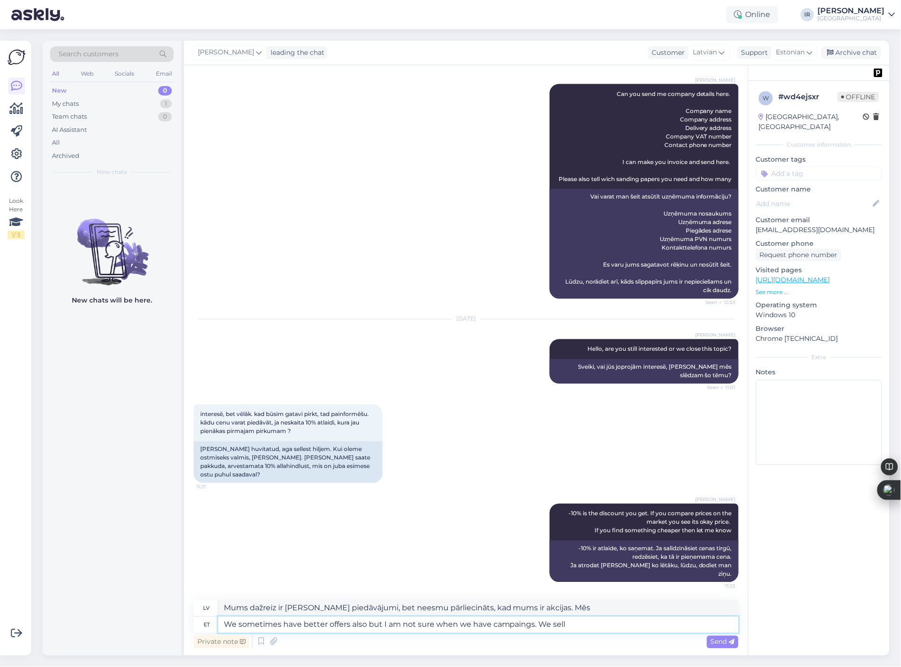
type textarea "We sometimes have better offers also but I am not sure when we have campaings. …"
type textarea "Mums dažreiz ir [PERSON_NAME] piedāvājumi, bet neesmu pārliecināts, kad mums ir…"
type textarea "We sometimes have better offers also but I am not sure when we have campaings. …"
type textarea "Mums dažreiz ir [PERSON_NAME] piedāvājumi, bet neesmu pārliecināts, kad mums ir…"
type textarea "We sometimes have better offers also but I am not sure when we have campaings. …"
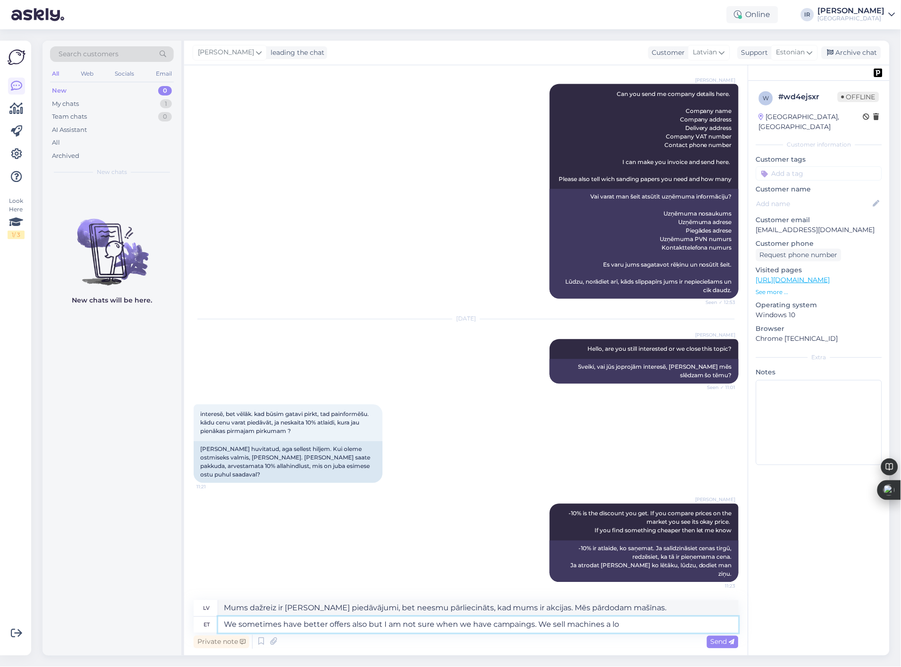
type textarea "Mums dažreiz ir [PERSON_NAME] piedāvājumi, bet neesmu pārliecināts, kad mums ir…"
type textarea "We sometimes have better offers also but I am not sure when we have campaings. …"
type textarea "Mums dažreiz ir [PERSON_NAME] piedāvājumi, bet neesmu pārliecināts, kad mums ir…"
type textarea "We sometimes have better offers also but I am not sure when we have campaings. …"
type textarea "Mums dažreiz ir [PERSON_NAME] piedāvājumi, bet neesmu pārliecināts, kad mums ir…"
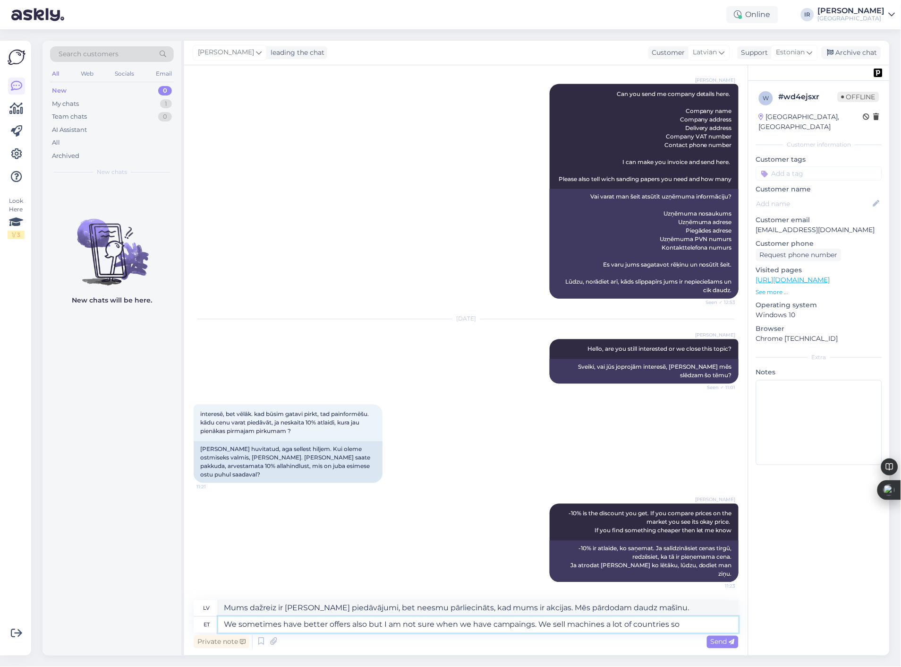
type textarea "We sometimes have better offers also but I am not sure when we have campaings. …"
type textarea "Mums dažreiz ir [PERSON_NAME] piedāvājumi, bet neesmu pārliecināts, kad mums ir…"
type textarea "We sometimes have better offers also but I am not sure when we have campaings. …"
type textarea "Mums dažreiz ir [PERSON_NAME] piedāvājumi, bet neesmu pārliecināts, kad mums ir…"
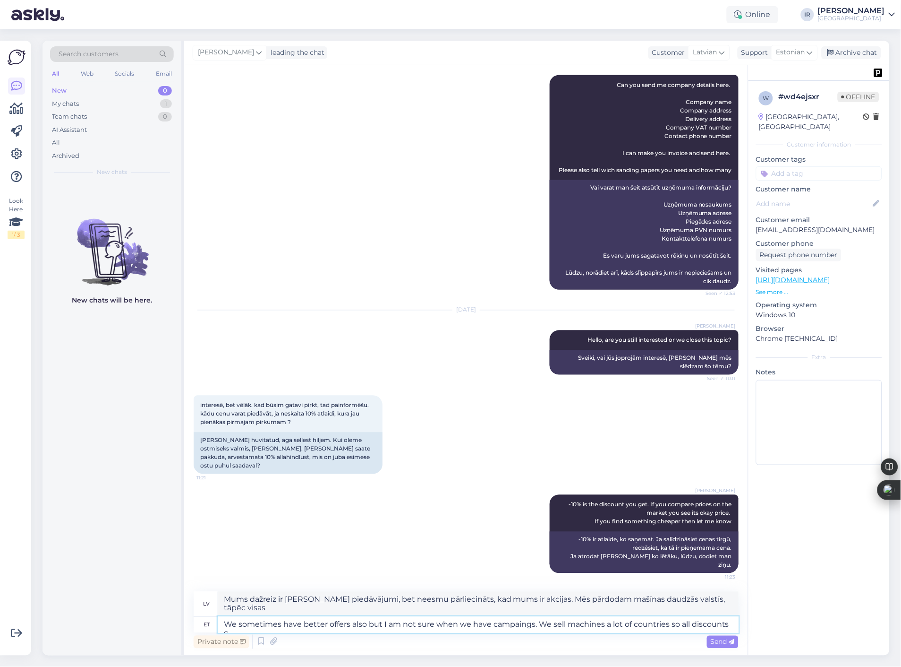
scroll to position [401, 0]
type textarea "We sometimes have better offers also but I am not sure when we have campaings. …"
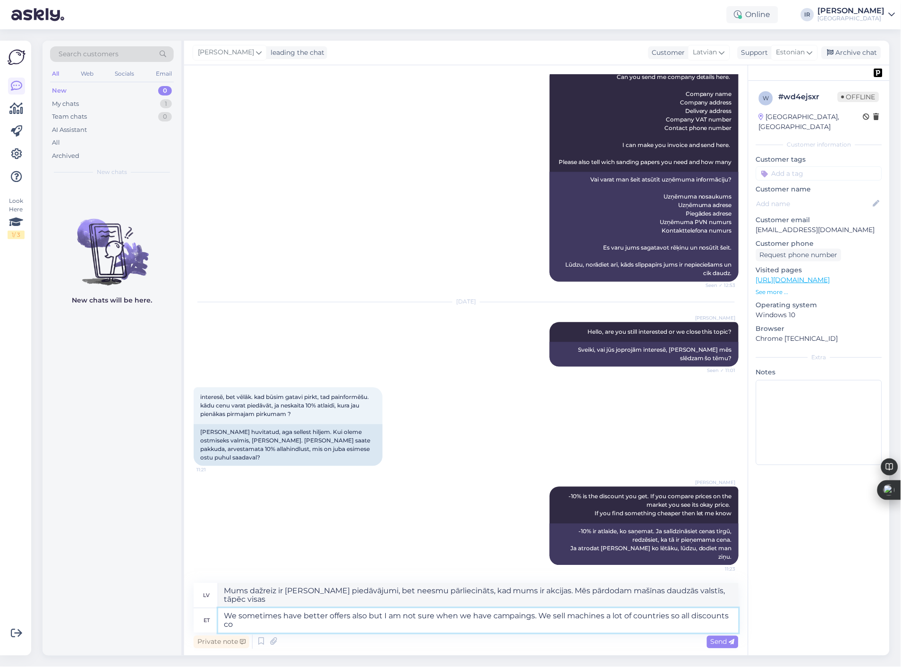
type textarea "Mums dažreiz ir [PERSON_NAME] piedāvājumi, bet neesmu pārliecināts, kad mums ir…"
type textarea "We sometimes have better offers also but I am not sure when we have campaings. …"
type textarea "Mums dažreiz ir [PERSON_NAME] piedāvājumi, bet neesmu pārliecināts, kad mums ir…"
type textarea "We sometimes have better offers also but I am not sure when we have campaings. …"
type textarea "Mums dažreiz ir [PERSON_NAME] piedāvājumi, bet neesmu pārliecināts, kad mums ir…"
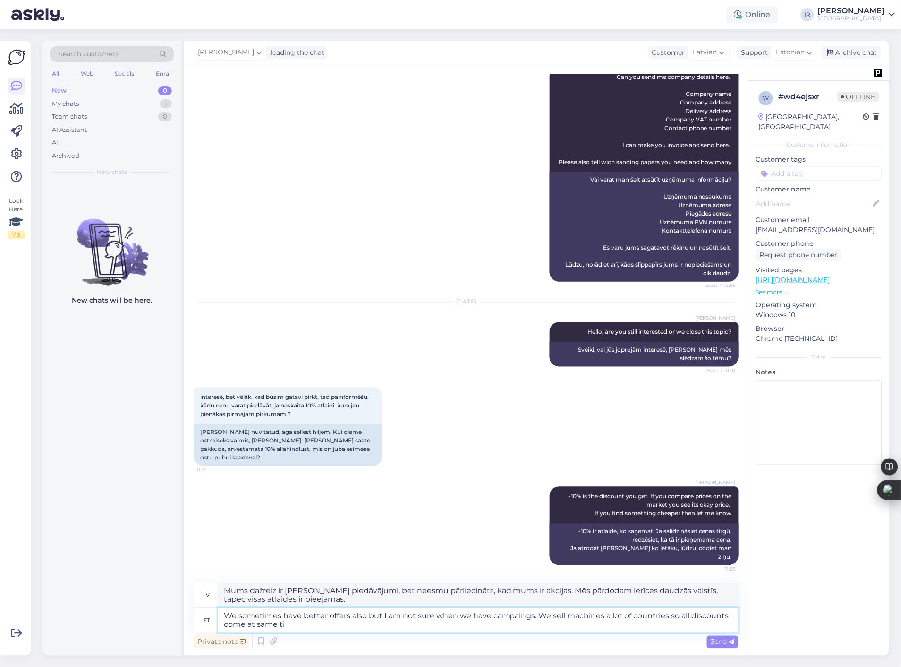
type textarea "We sometimes have better offers also but I am not sure when we have campaings. …"
type textarea "Mums dažreiz ir [PERSON_NAME] piedāvājumi, bet neesmu pārliecināts, kad mums ir…"
type textarea "We sometimes have better offers also but I am not sure when we have campaings. …"
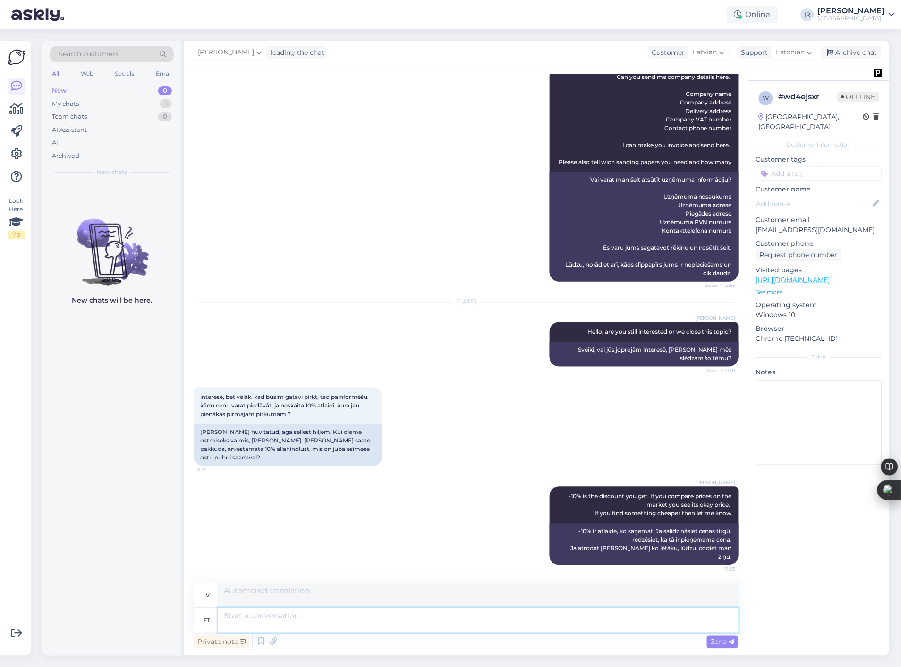
scroll to position [474, 0]
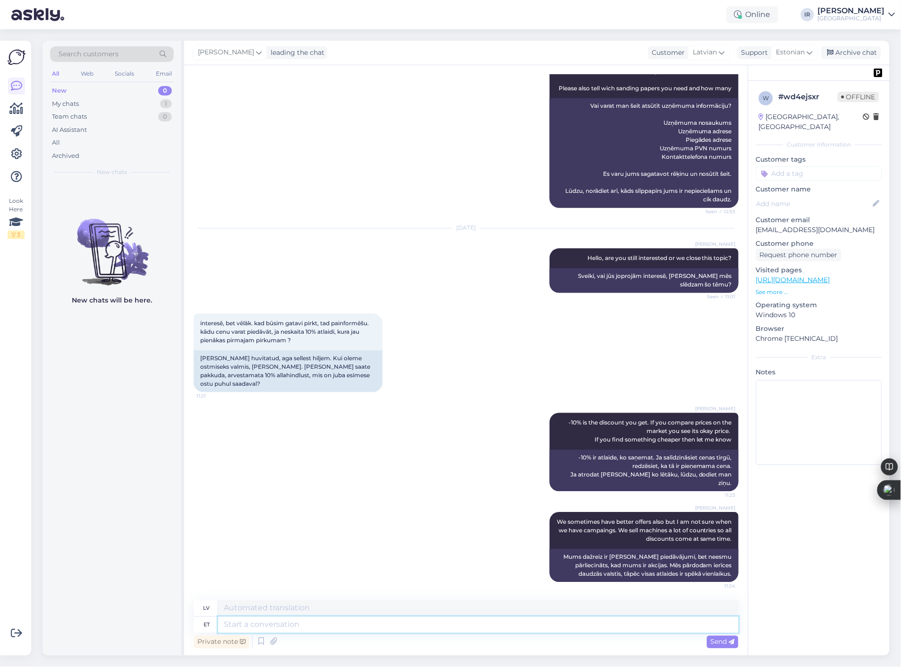
click at [340, 629] on textarea at bounding box center [478, 625] width 521 height 16
type textarea "If"
type textarea "[PERSON_NAME]"
type textarea "I"
type textarea "But"
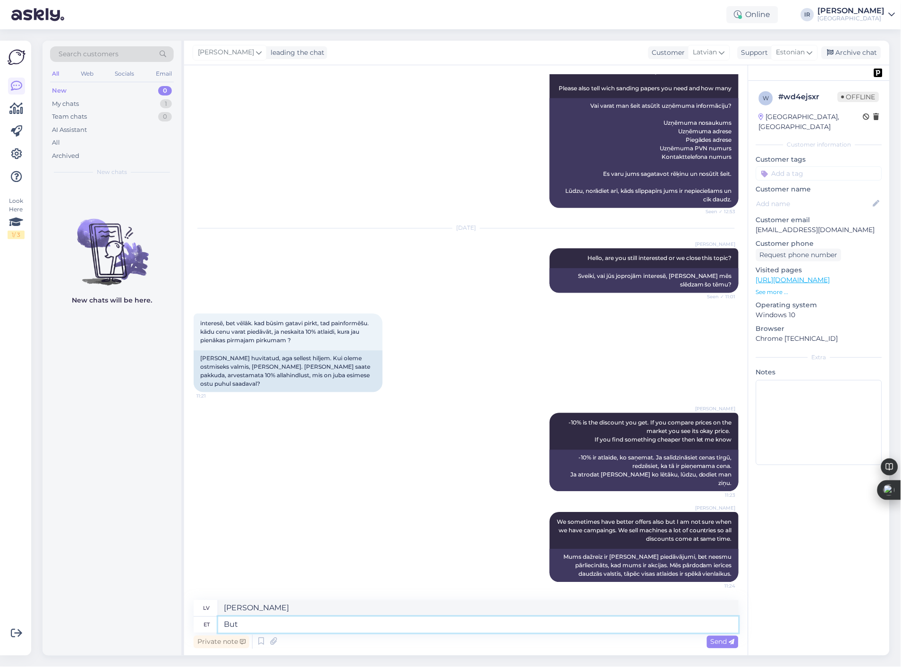
type textarea "Bet"
type textarea "But let me"
type textarea "Bet ļaujiet"
type textarea "But let me kn"
type textarea "Bet ļaujiet man"
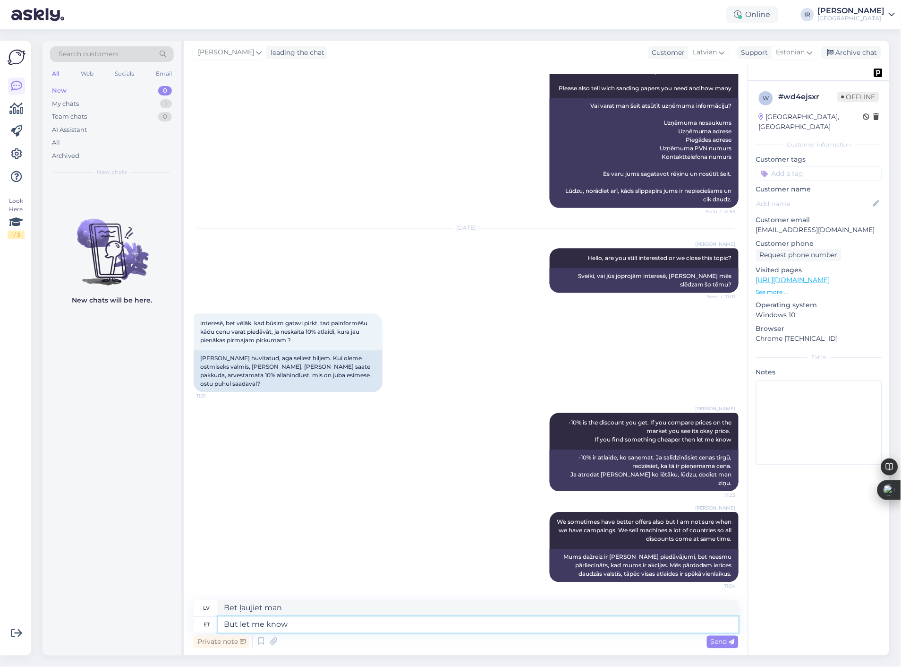
type textarea "But let me know i"
type textarea "Bet dariet man zināmu"
type textarea "But let me know if"
type textarea "Bet dariet man zināmu, ja"
type textarea "But let me know if this t"
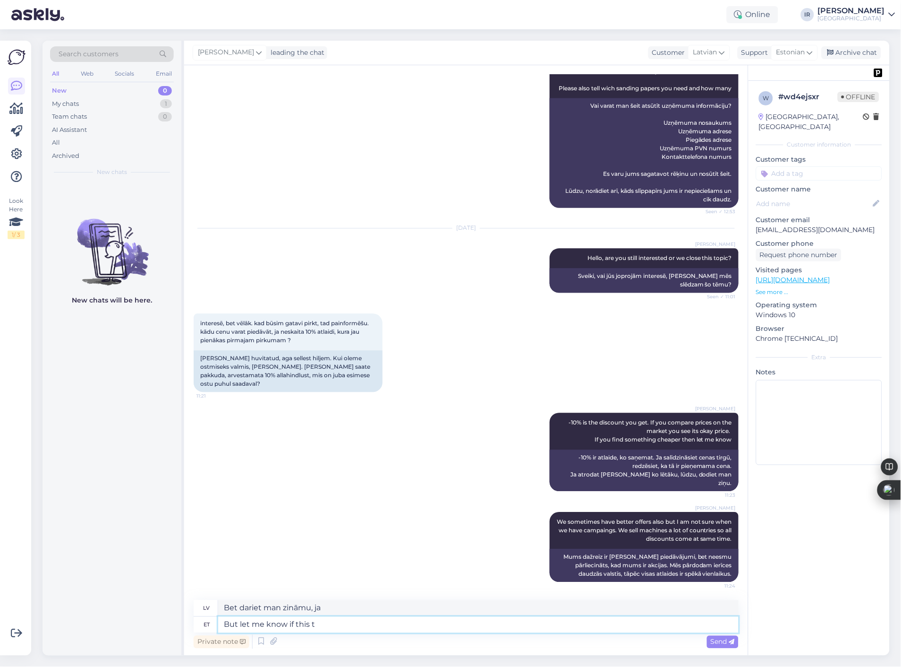
type textarea "Bet dariet man zināmu, ja tas"
type textarea "But let me know if this topic"
type textarea "Bet dariet man zināmu, ja šī tēma"
type textarea "But let me know if this topic comes"
type textarea "Bet dariet man zināmu, ja šī tēma tiks aktualizēta"
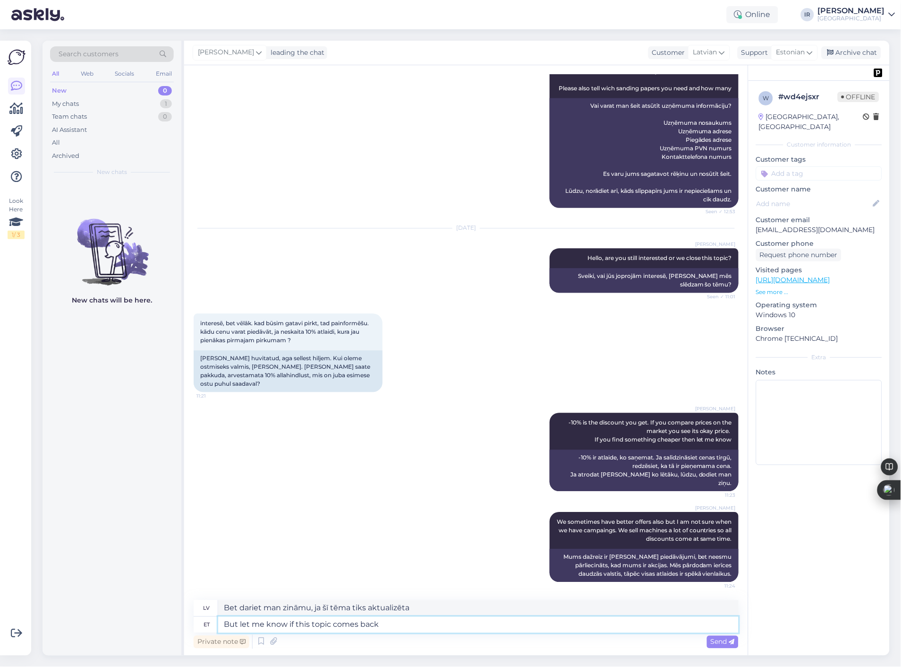
type textarea "But let me know if this topic comes back"
type textarea "Bet dariet man zināmu, ja šī tēma atgriezīsies."
type textarea "But let me know if this topic comes back and"
